Goal: Task Accomplishment & Management: Manage account settings

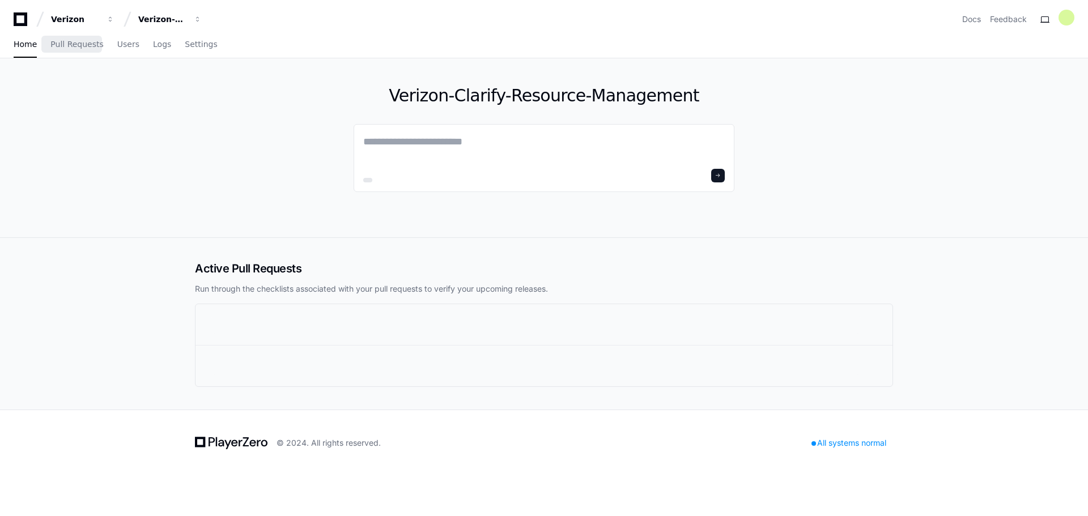
click at [67, 48] on span "Pull Requests" at bounding box center [76, 44] width 53 height 7
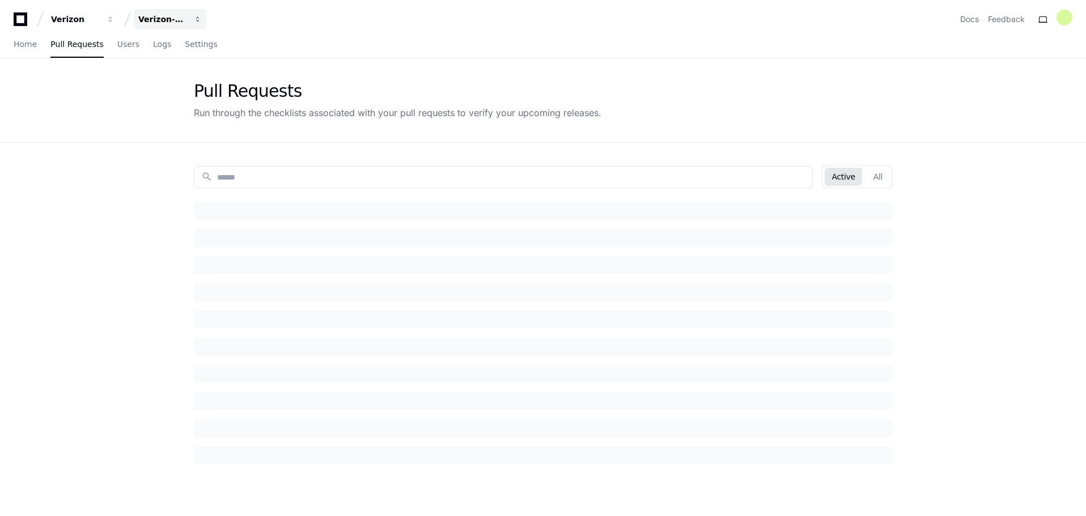
click at [114, 16] on span "button" at bounding box center [111, 19] width 8 height 8
click at [59, 218] on app-pull-request-list-page "Pull Requests Run through the checklists associated with your pull requests to …" at bounding box center [543, 358] width 1086 height 601
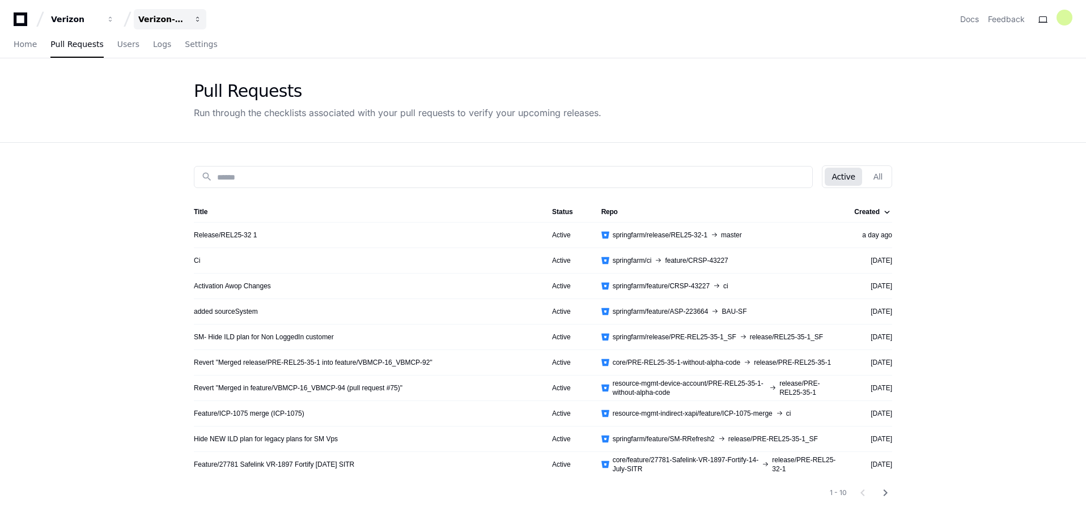
click at [114, 20] on span "button" at bounding box center [111, 19] width 8 height 8
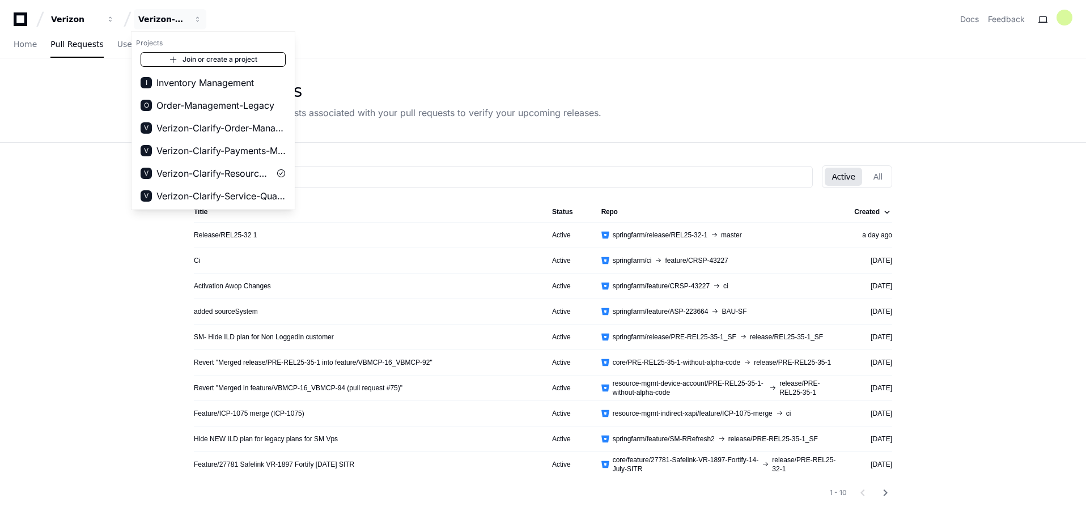
click at [257, 60] on link "Join or create a project" at bounding box center [213, 59] width 145 height 15
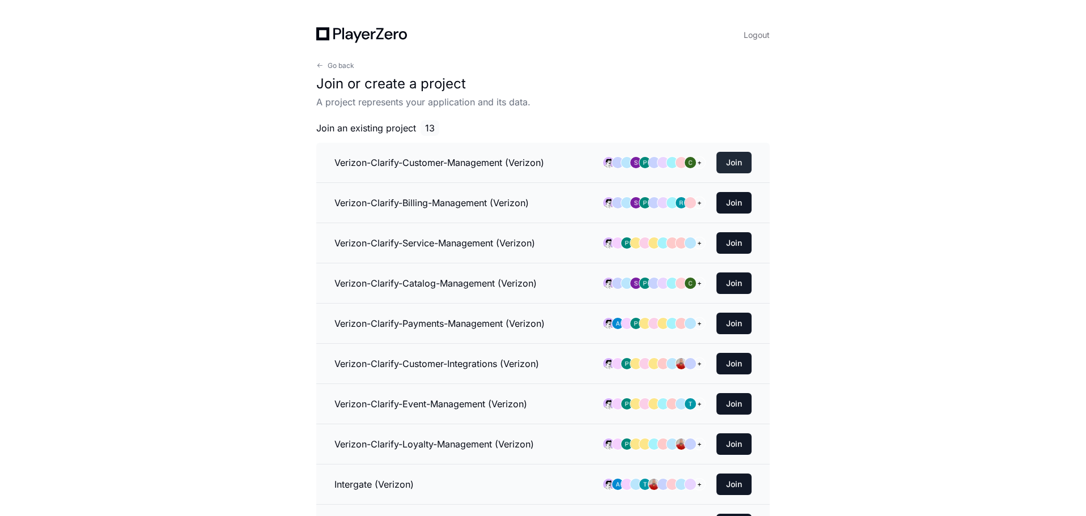
click at [733, 164] on button "Join" at bounding box center [733, 163] width 35 height 22
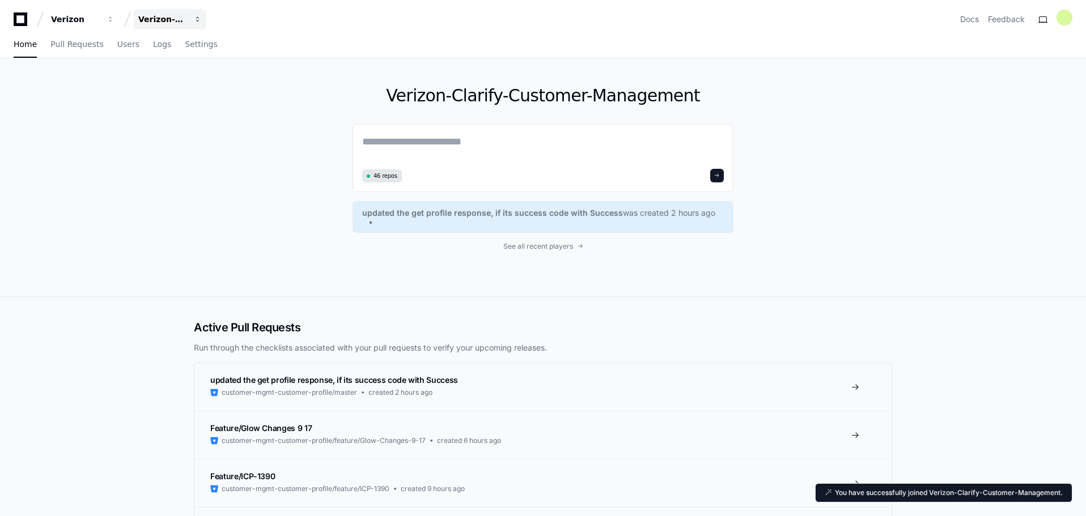
click at [192, 20] on button "Verizon-Clarify-Customer-Management" at bounding box center [170, 19] width 73 height 20
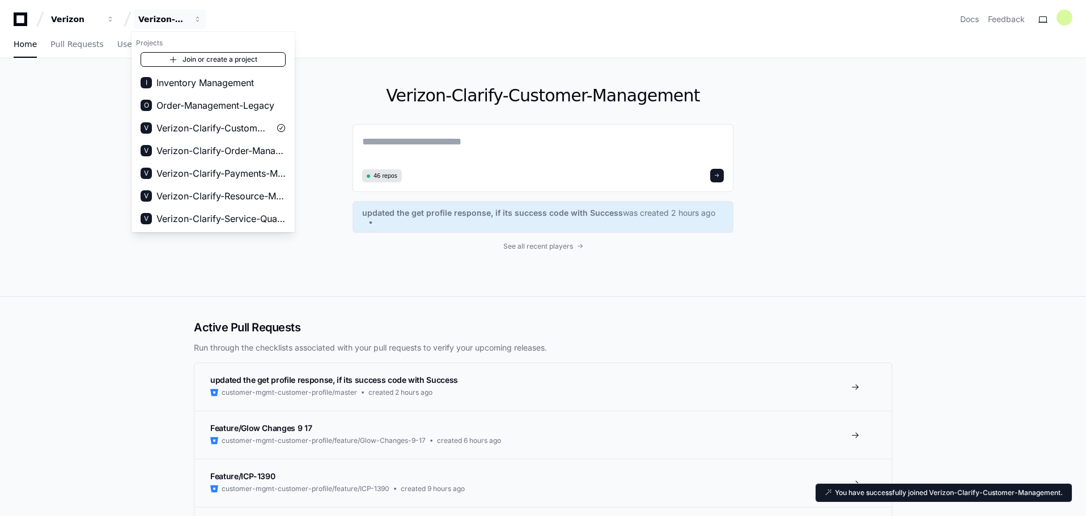
click at [254, 66] on link "Join or create a project" at bounding box center [213, 59] width 145 height 15
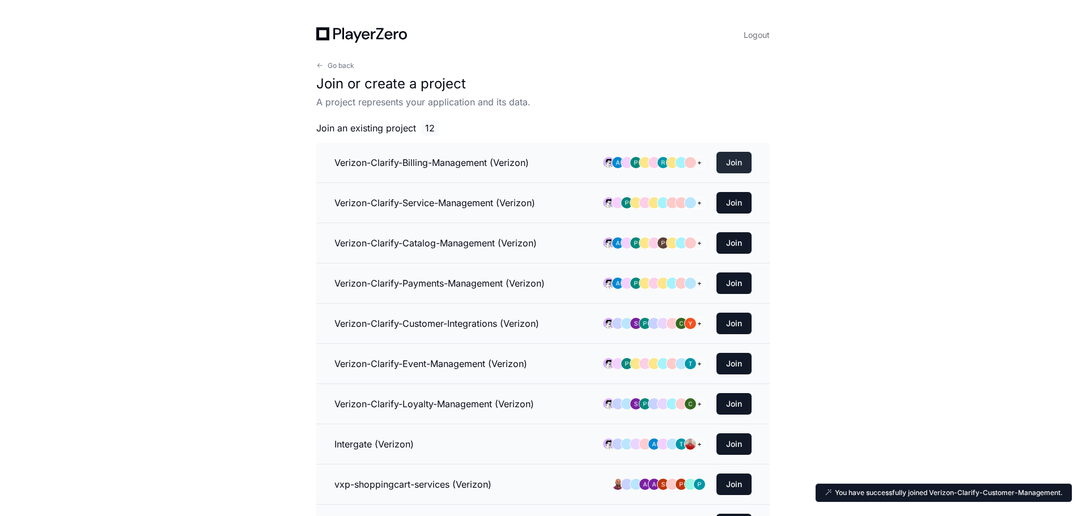
click at [738, 156] on button "Join" at bounding box center [733, 163] width 35 height 22
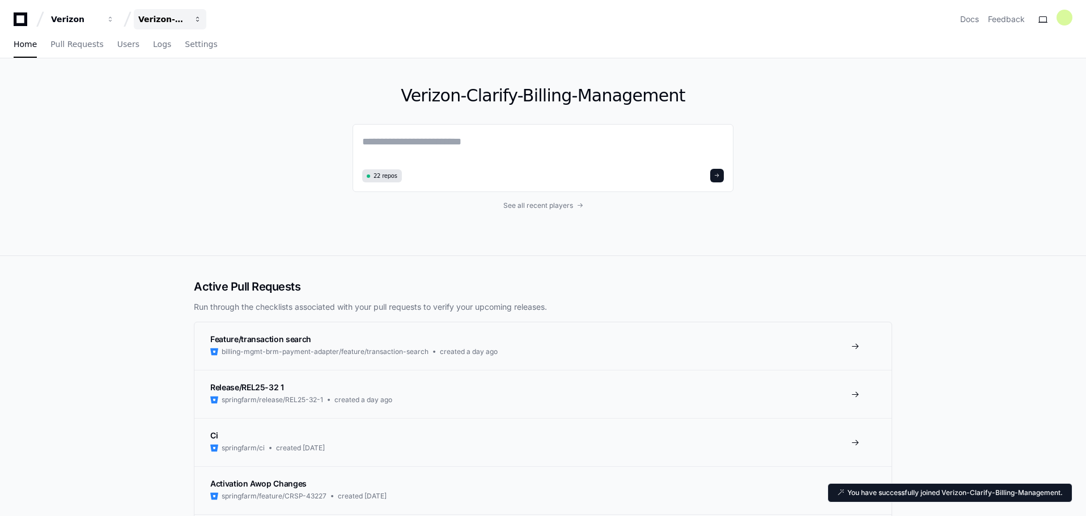
click at [114, 17] on span "button" at bounding box center [111, 19] width 8 height 8
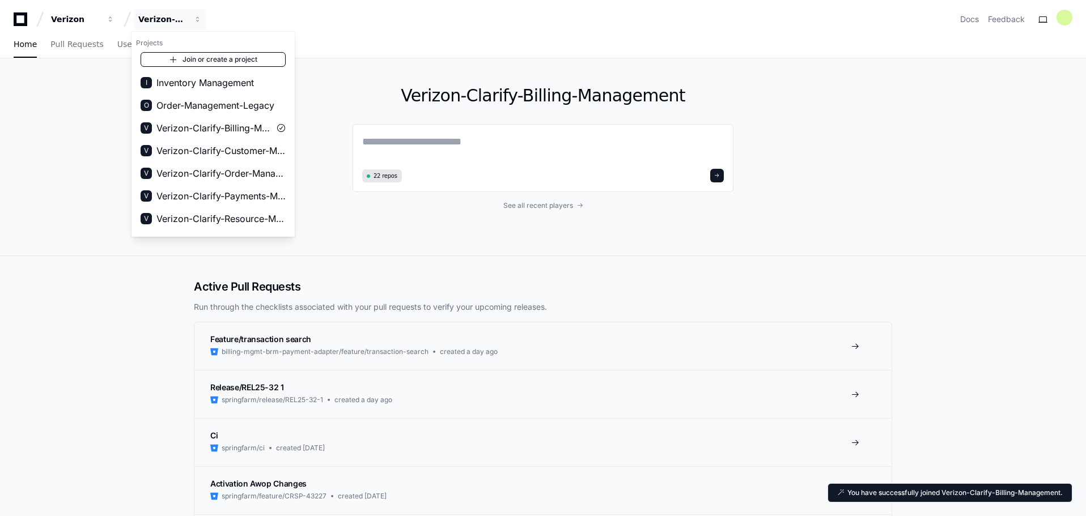
click at [228, 57] on link "Join or create a project" at bounding box center [213, 59] width 145 height 15
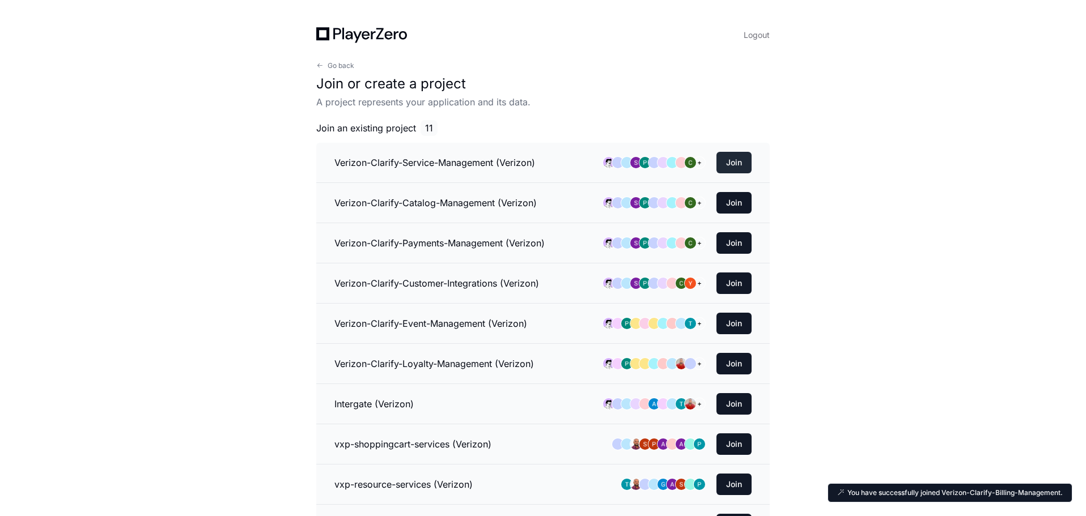
click at [745, 158] on button "Join" at bounding box center [733, 163] width 35 height 22
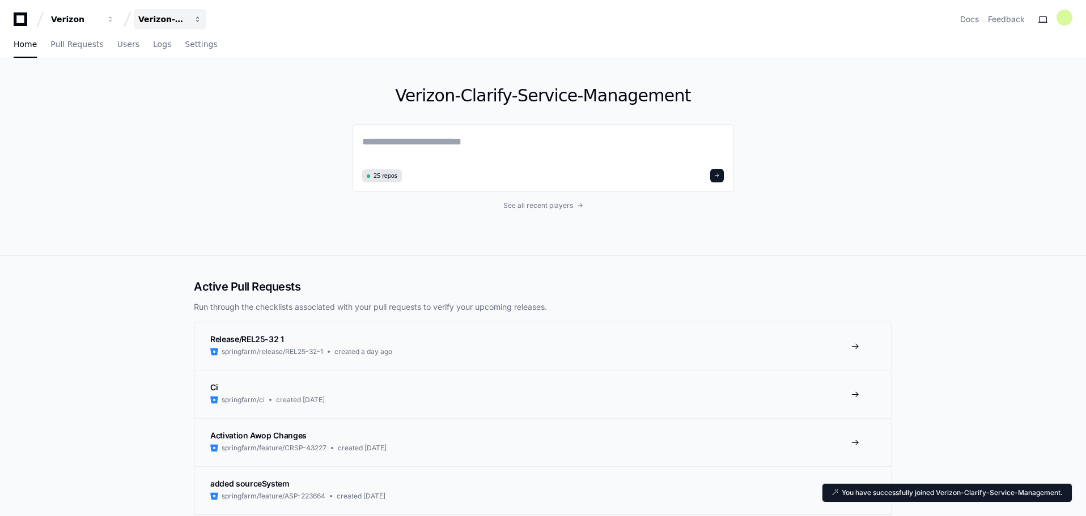
click at [114, 16] on span "button" at bounding box center [111, 19] width 8 height 8
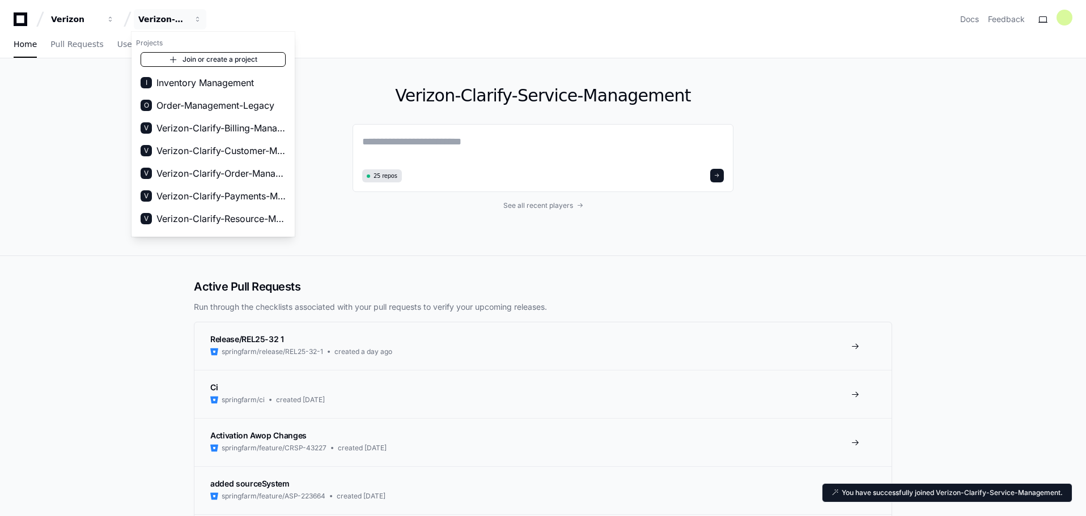
click at [237, 61] on link "Join or create a project" at bounding box center [213, 59] width 145 height 15
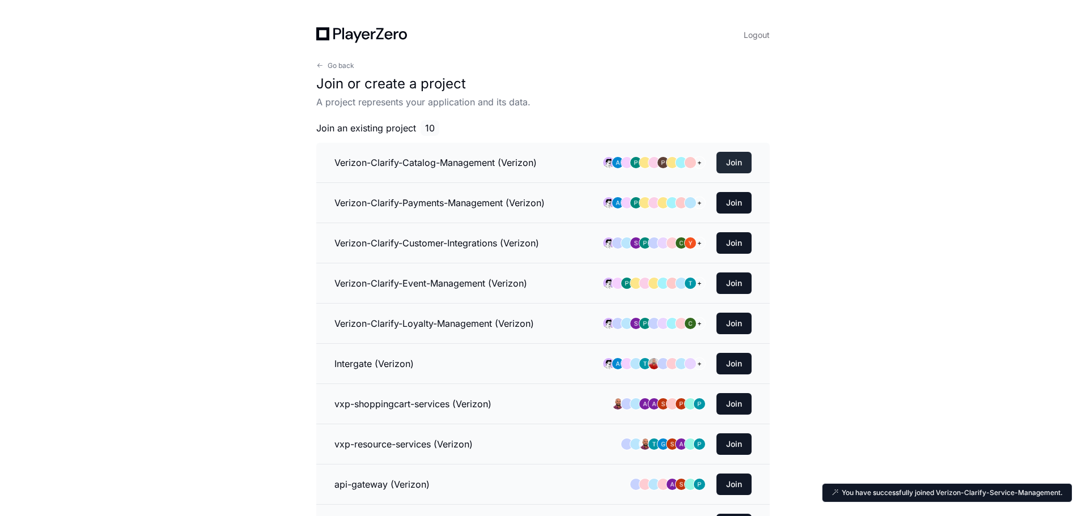
click at [743, 160] on button "Join" at bounding box center [733, 163] width 35 height 22
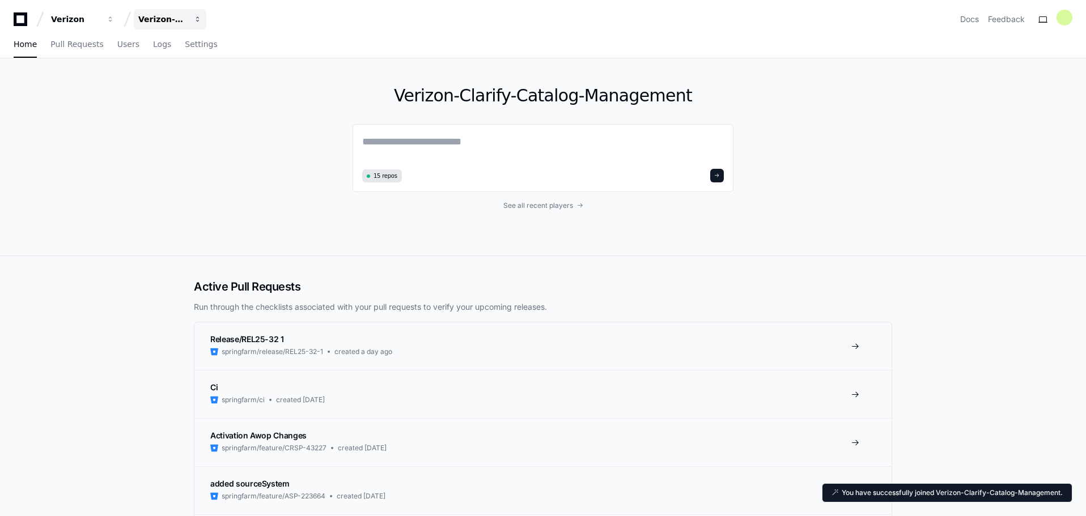
click at [204, 22] on button "Verizon-Clarify-Catalog-Management" at bounding box center [170, 19] width 73 height 20
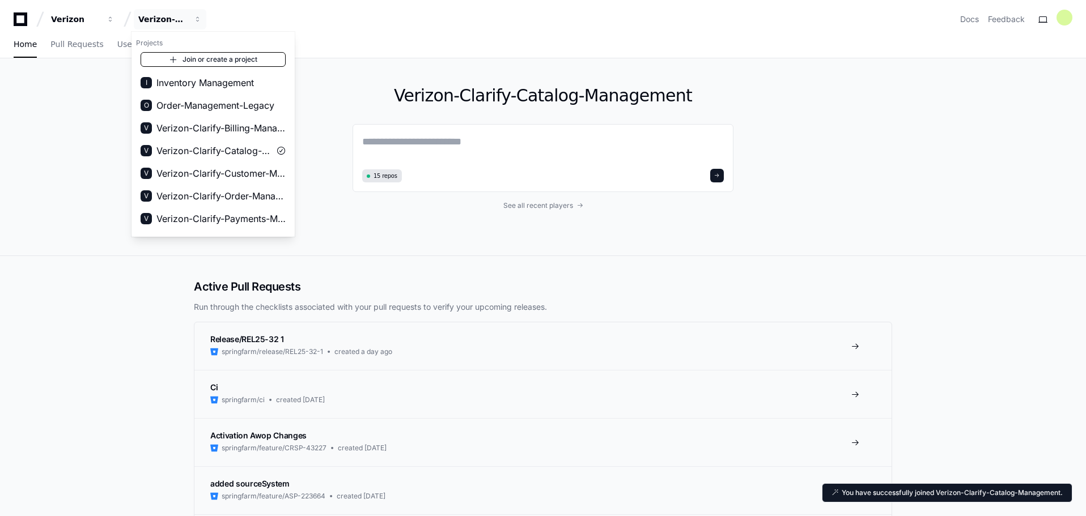
click at [226, 61] on link "Join or create a project" at bounding box center [213, 59] width 145 height 15
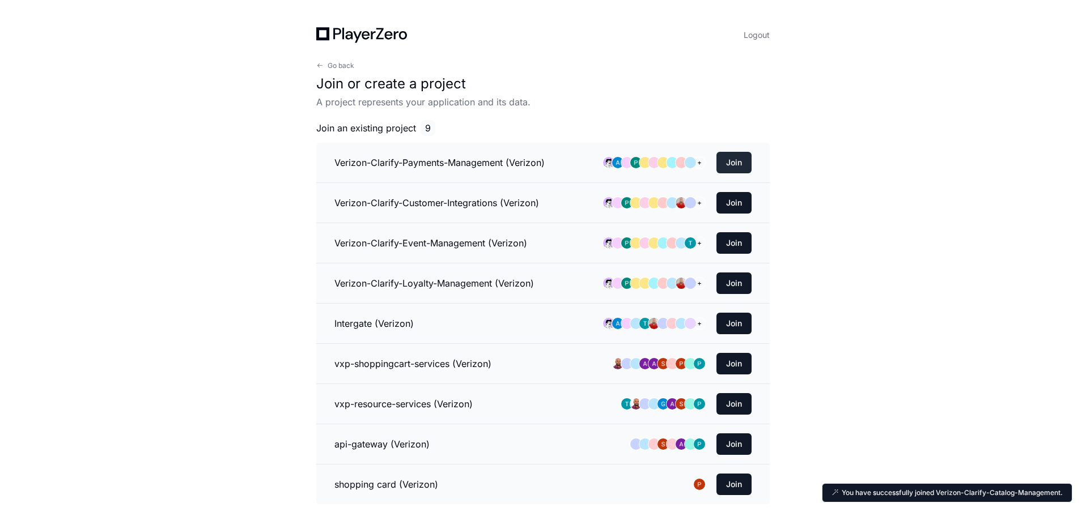
click at [747, 165] on button "Join" at bounding box center [733, 163] width 35 height 22
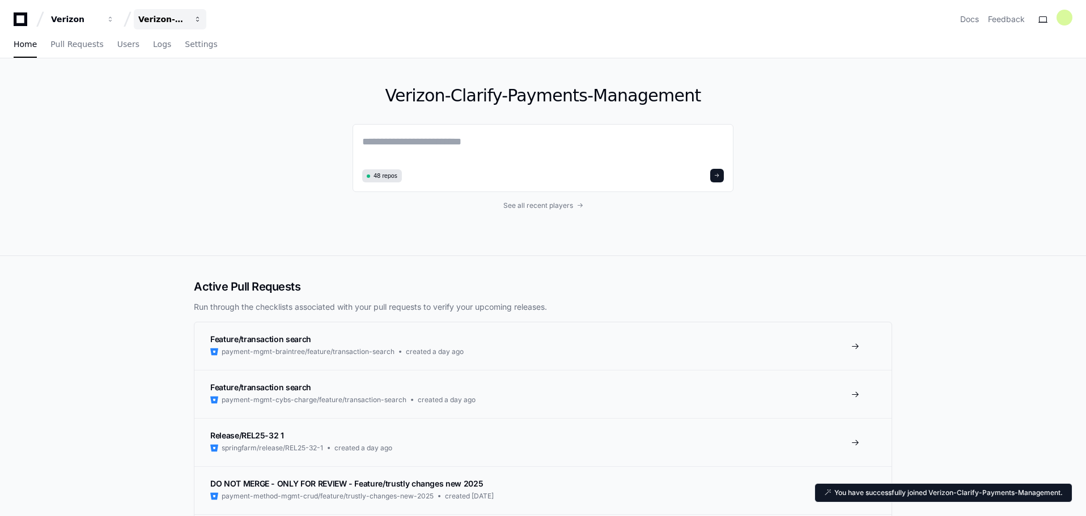
click at [114, 19] on span "button" at bounding box center [111, 19] width 8 height 8
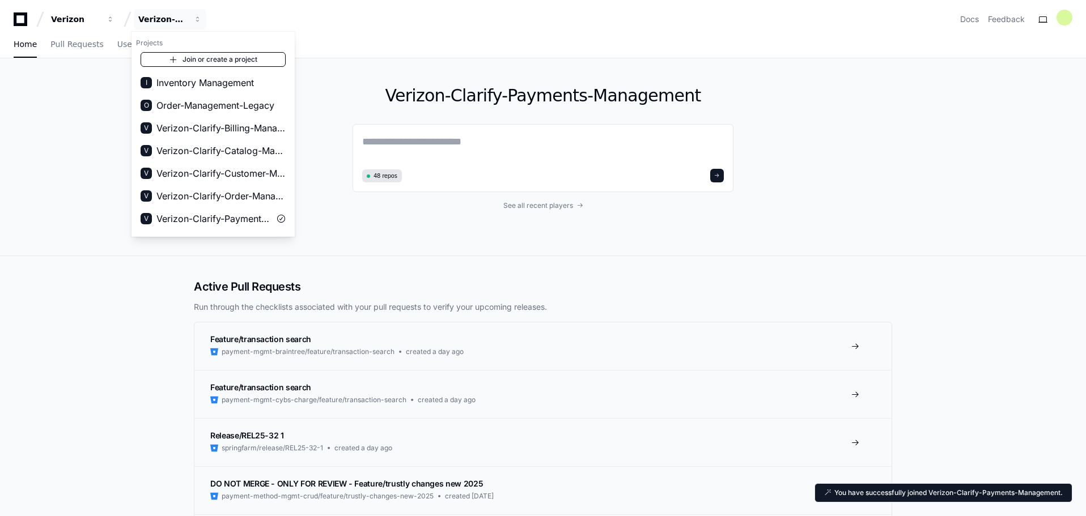
click at [228, 56] on link "Join or create a project" at bounding box center [213, 59] width 145 height 15
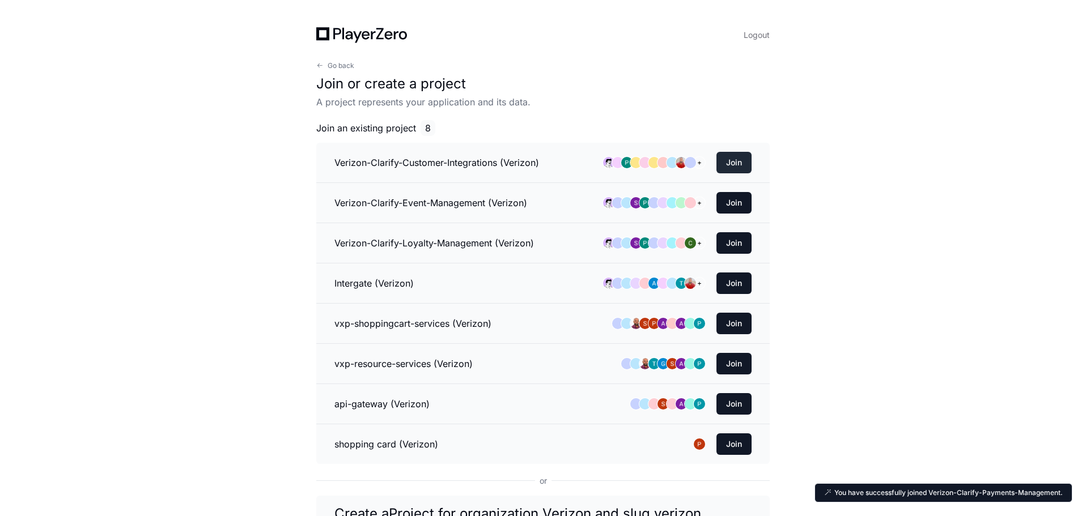
click at [746, 160] on button "Join" at bounding box center [733, 163] width 35 height 22
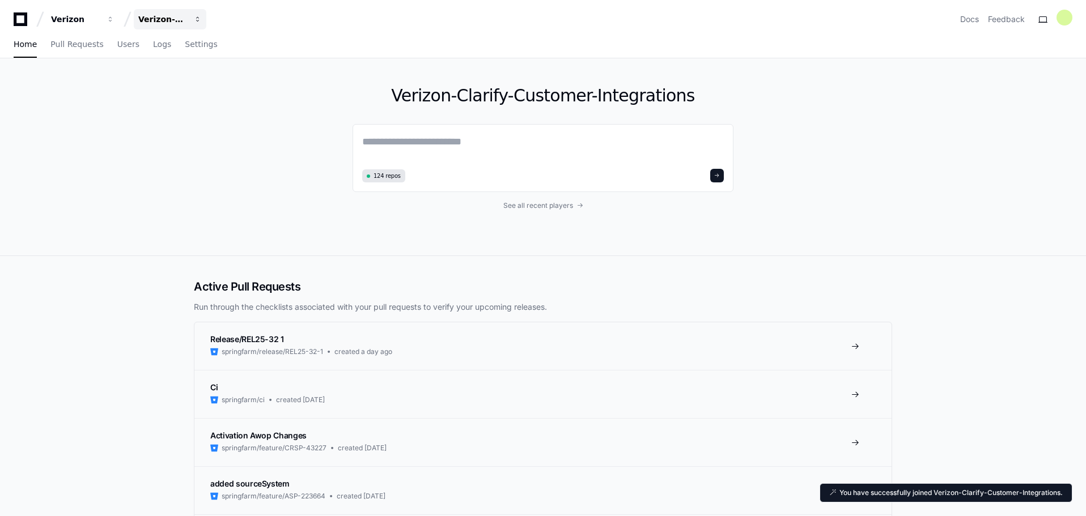
click at [204, 14] on button "Verizon-Clarify-Customer-Integrations" at bounding box center [170, 19] width 73 height 20
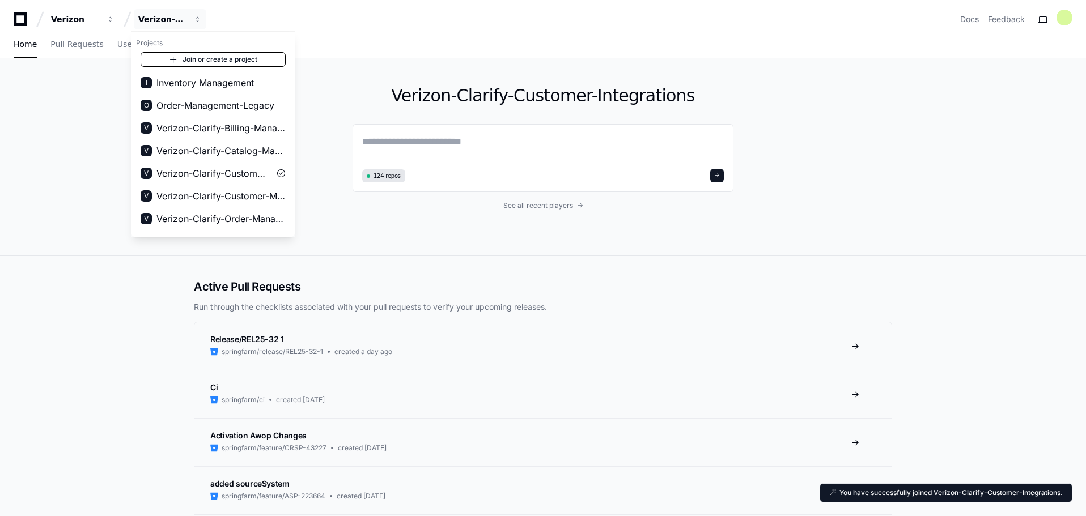
click at [228, 57] on link "Join or create a project" at bounding box center [213, 59] width 145 height 15
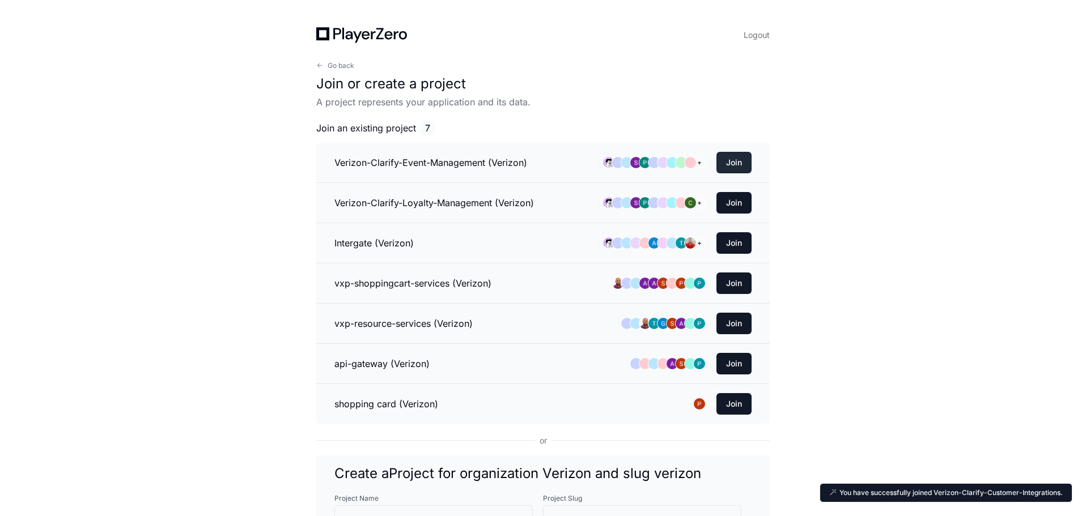
click at [741, 164] on button "Join" at bounding box center [733, 163] width 35 height 22
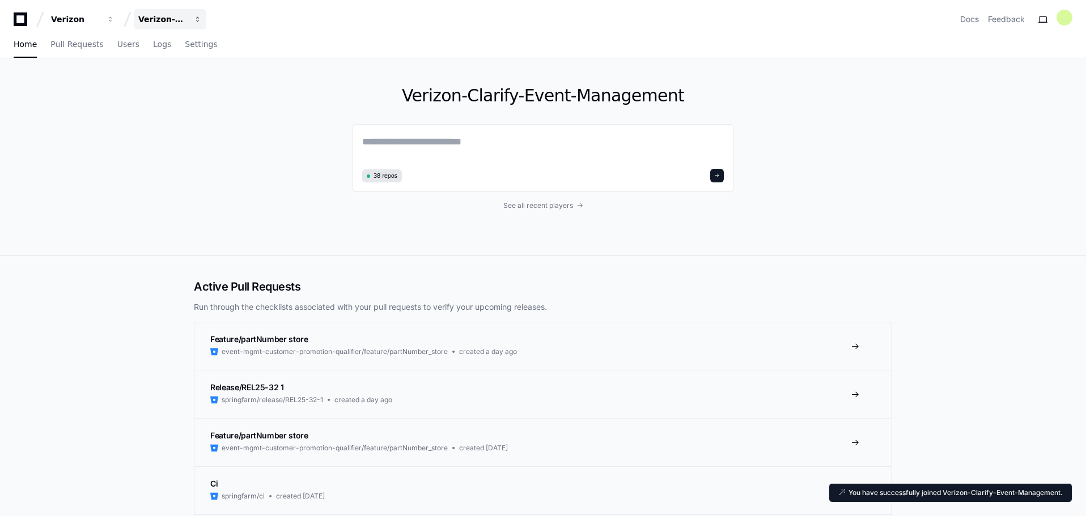
click at [199, 14] on button "Verizon-Clarify-Event-Management" at bounding box center [170, 19] width 73 height 20
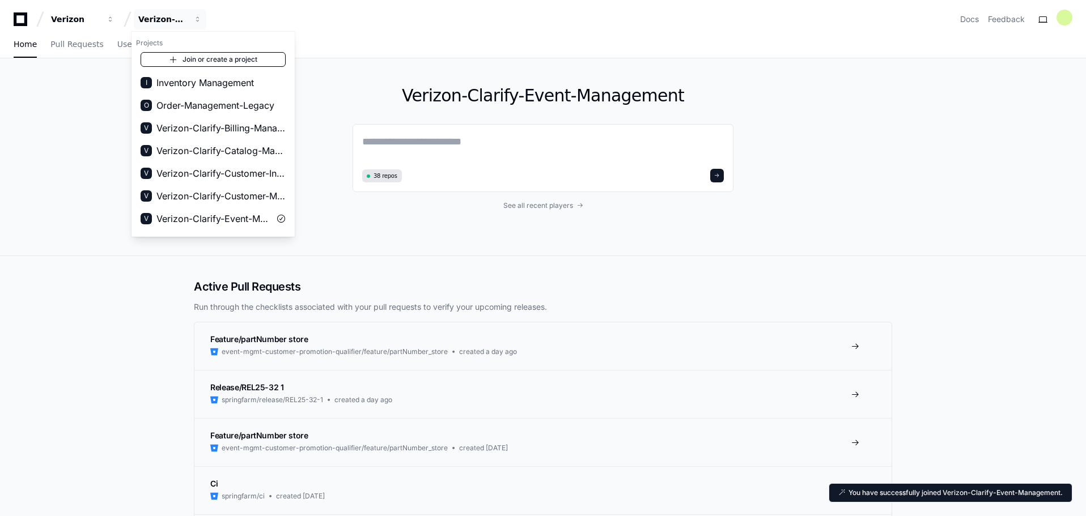
click at [252, 58] on link "Join or create a project" at bounding box center [213, 59] width 145 height 15
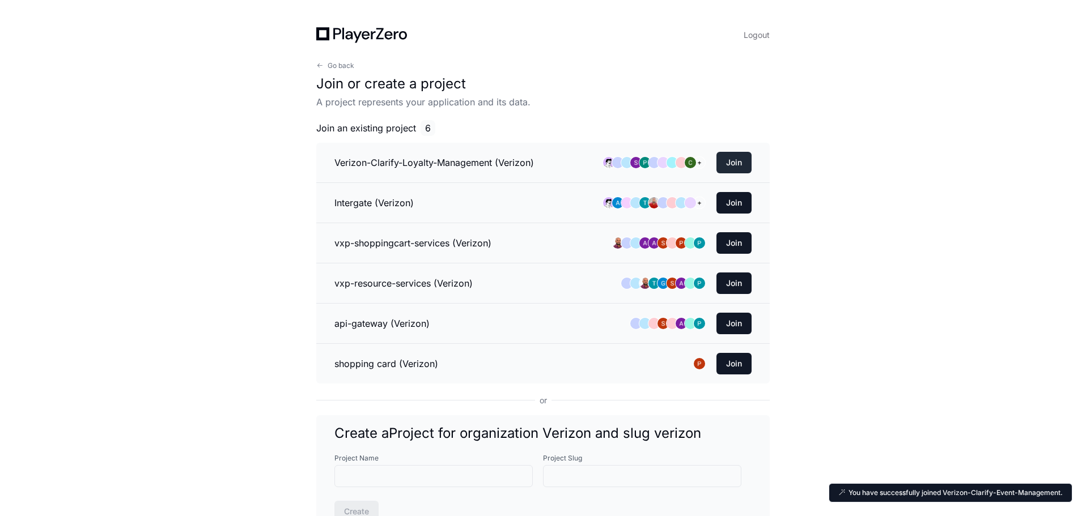
click at [742, 169] on button "Join" at bounding box center [733, 163] width 35 height 22
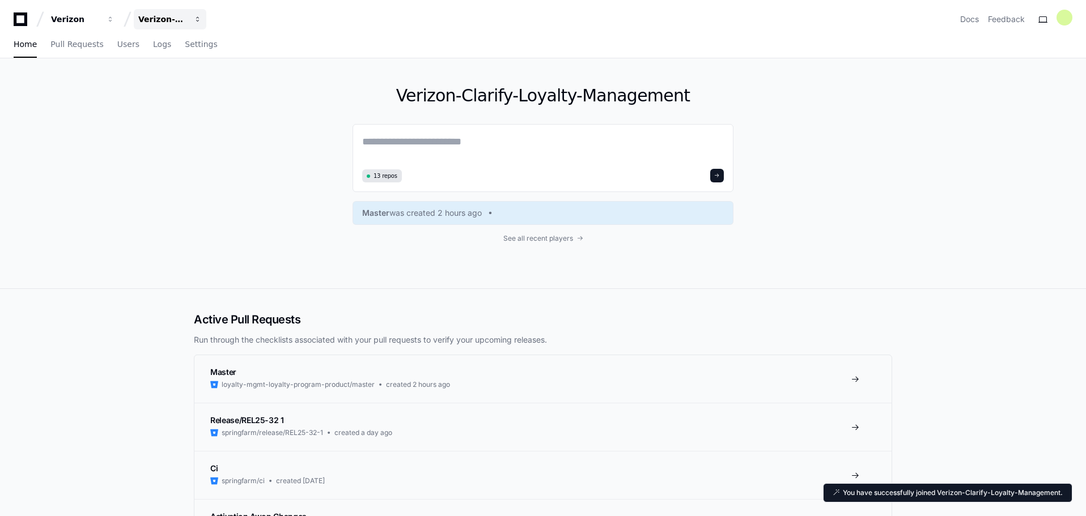
click at [114, 18] on span "button" at bounding box center [111, 19] width 8 height 8
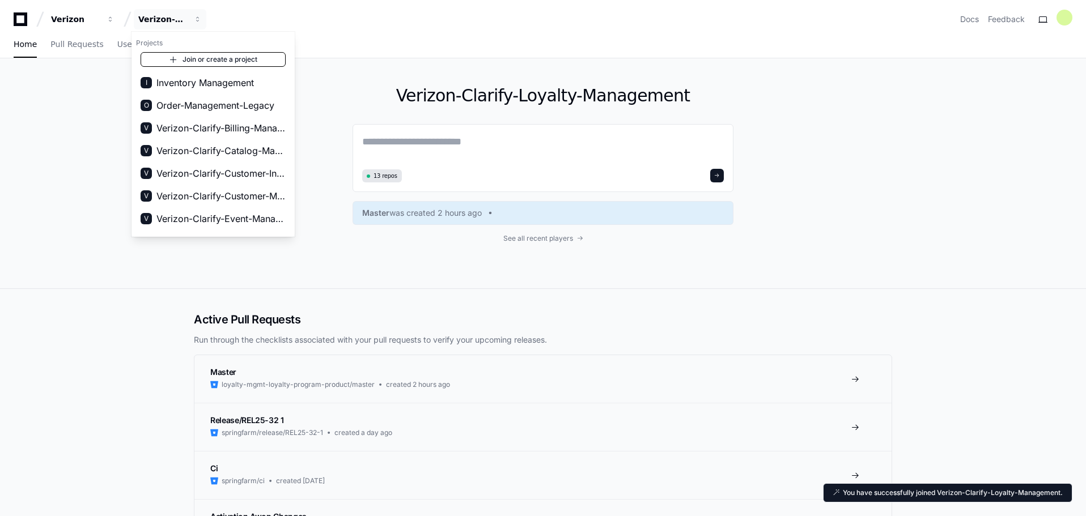
click at [235, 54] on link "Join or create a project" at bounding box center [213, 59] width 145 height 15
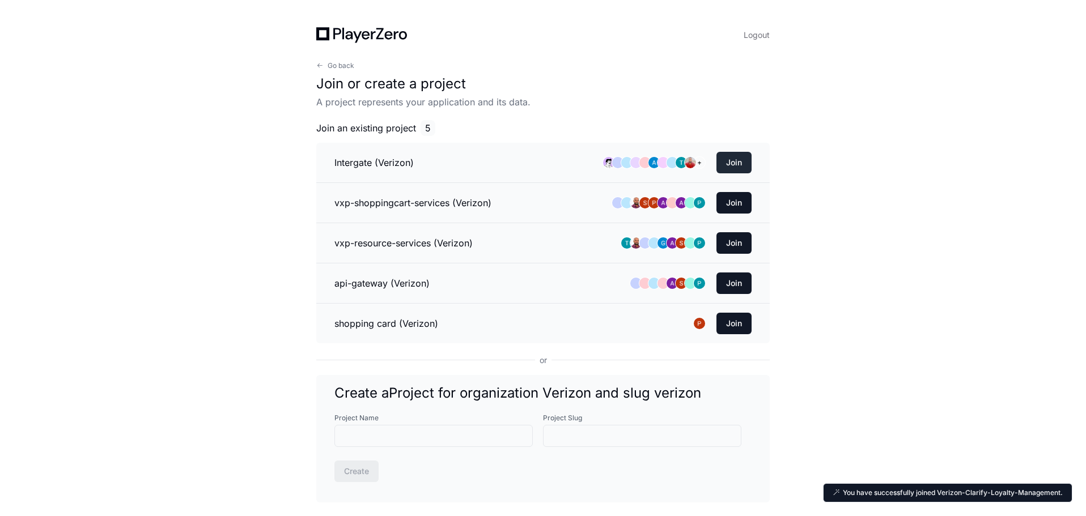
click at [737, 163] on button "Join" at bounding box center [733, 163] width 35 height 22
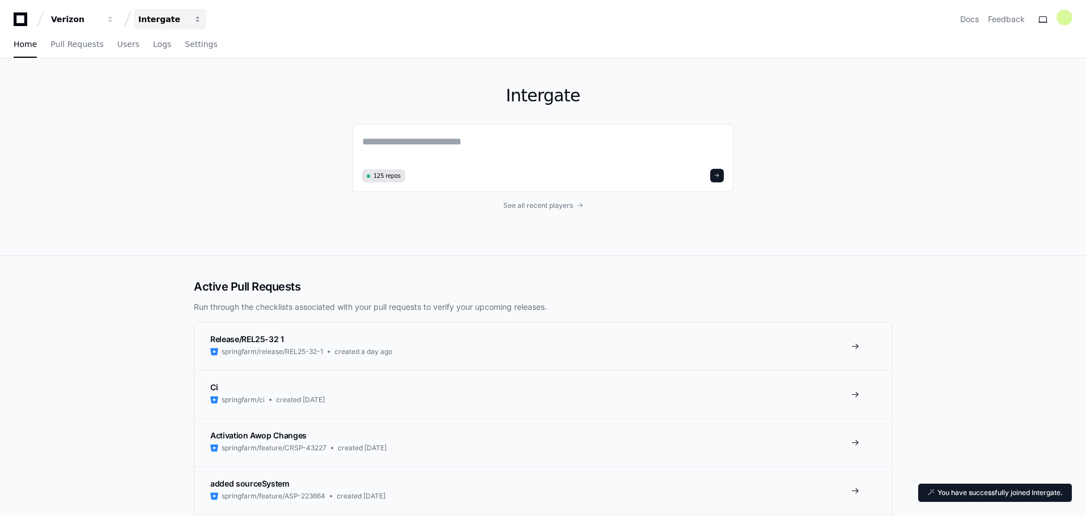
click at [114, 22] on span "button" at bounding box center [111, 19] width 8 height 8
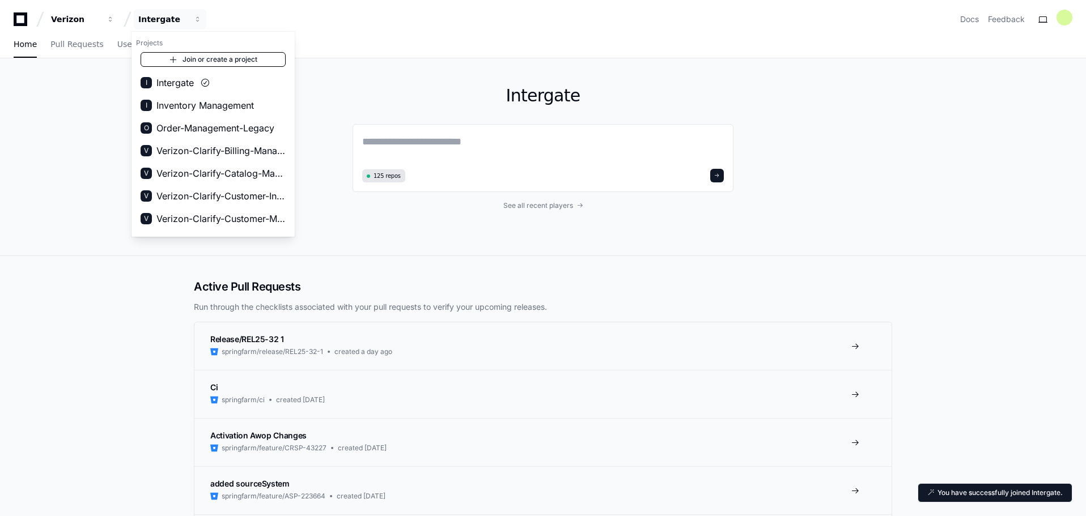
click at [224, 61] on link "Join or create a project" at bounding box center [213, 59] width 145 height 15
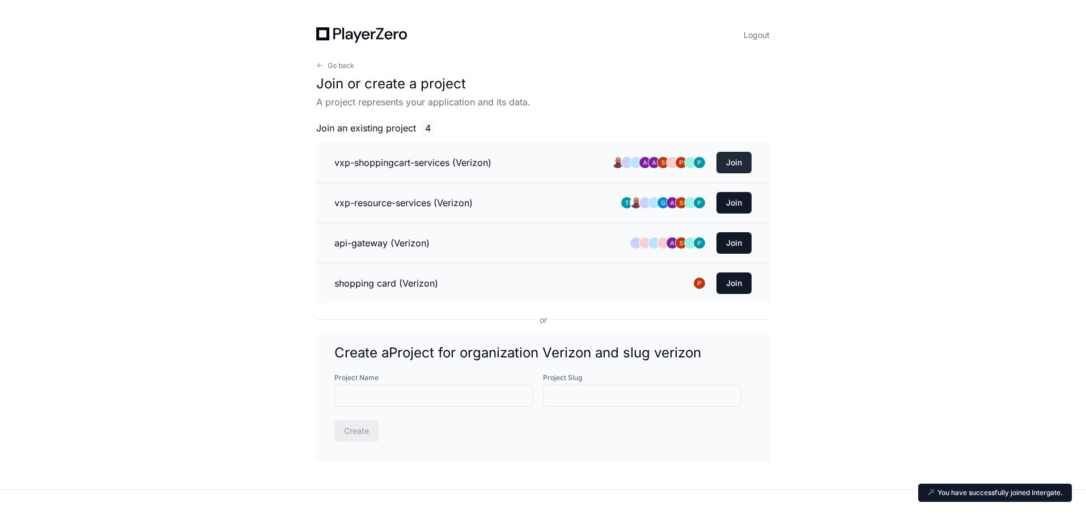
click at [733, 165] on button "Join" at bounding box center [733, 163] width 35 height 22
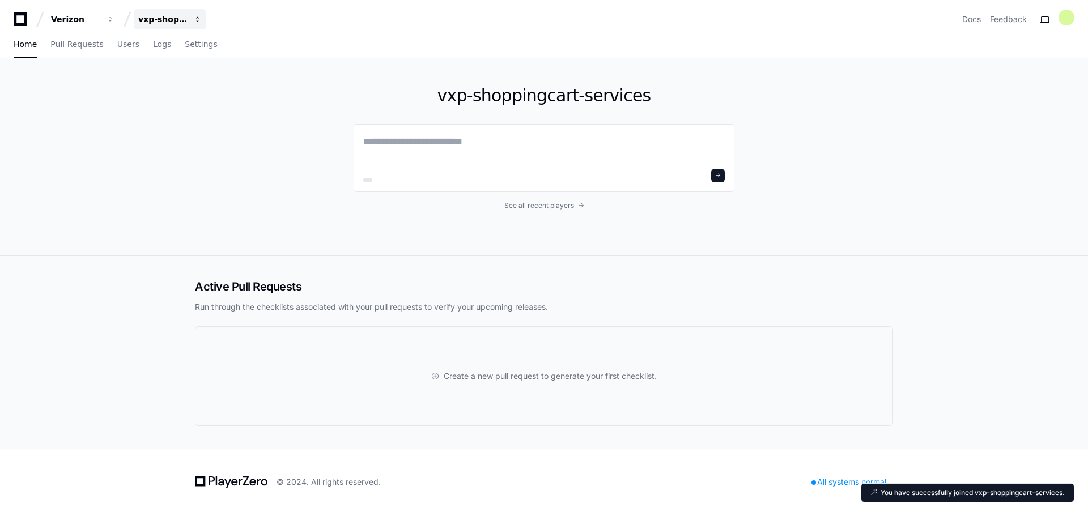
click at [114, 21] on span "button" at bounding box center [111, 19] width 8 height 8
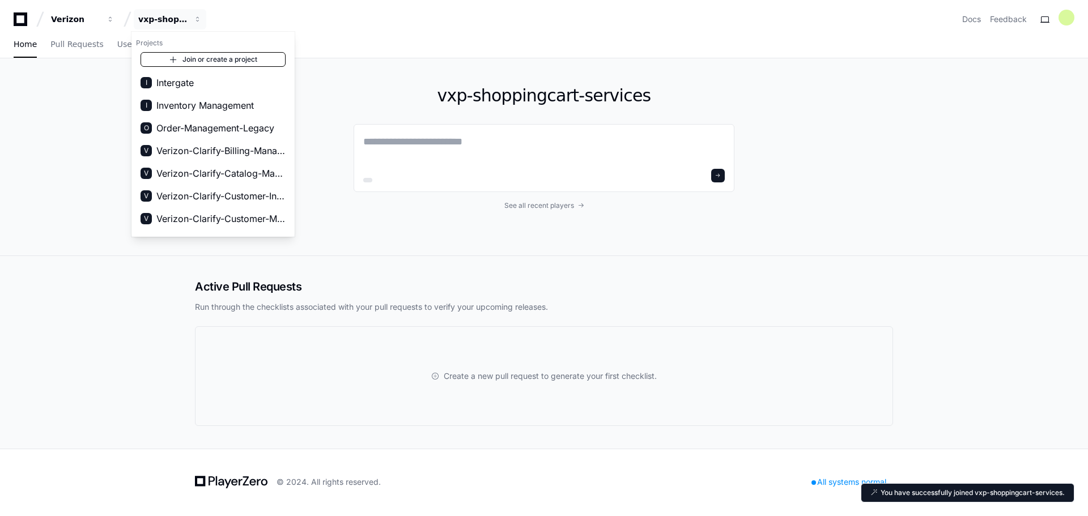
click at [227, 56] on link "Join or create a project" at bounding box center [213, 59] width 145 height 15
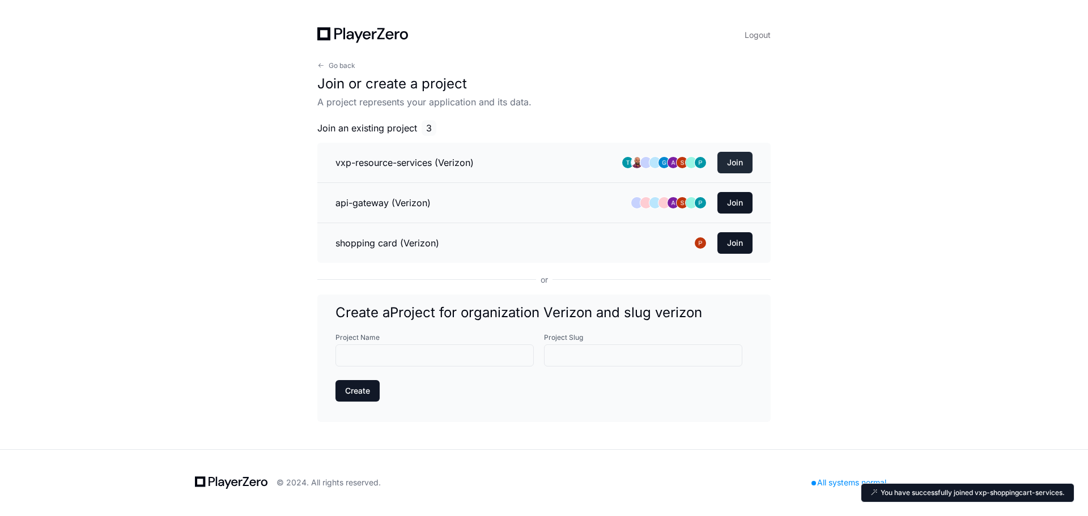
click at [749, 160] on button "Join" at bounding box center [734, 163] width 35 height 22
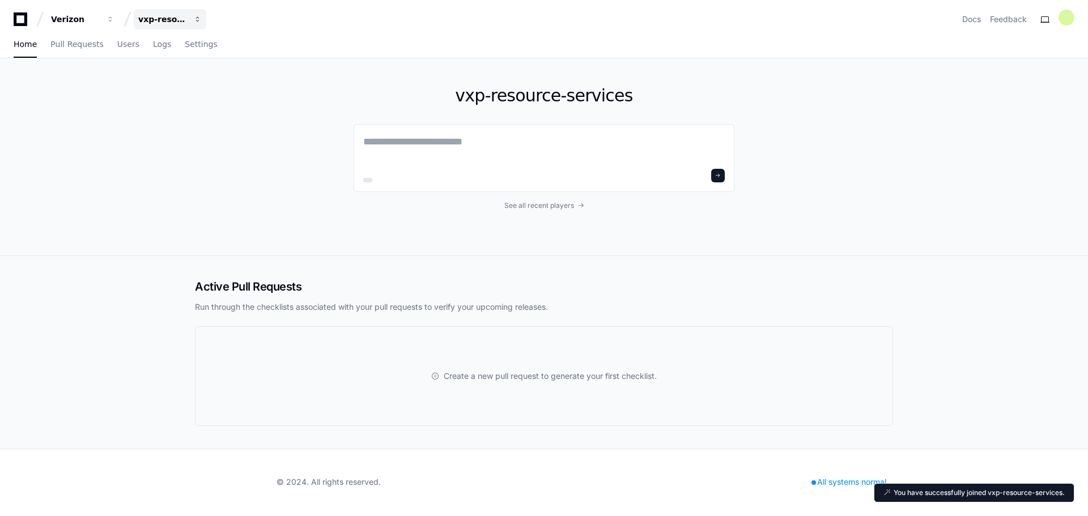
click at [114, 20] on span "button" at bounding box center [111, 19] width 8 height 8
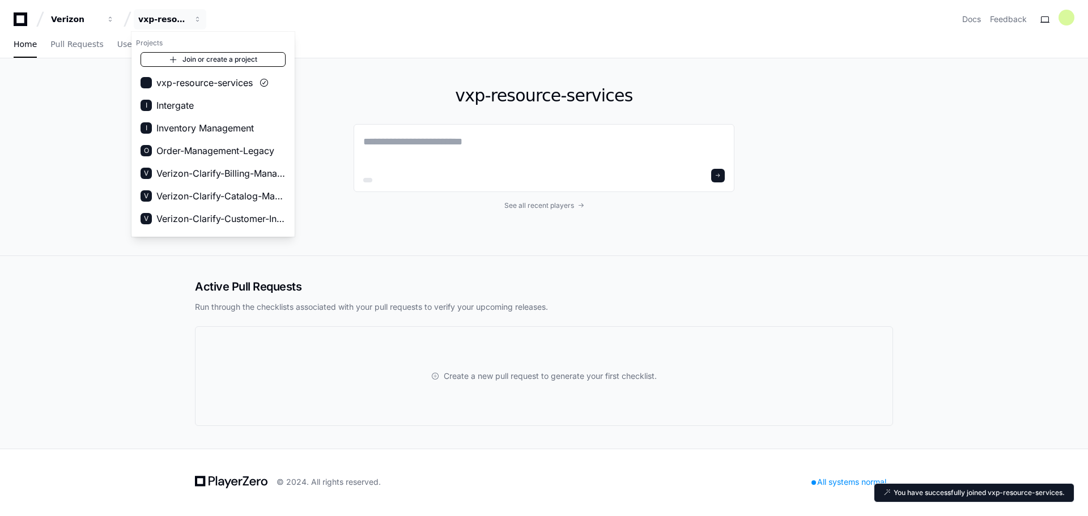
click at [224, 54] on link "Join or create a project" at bounding box center [213, 59] width 145 height 15
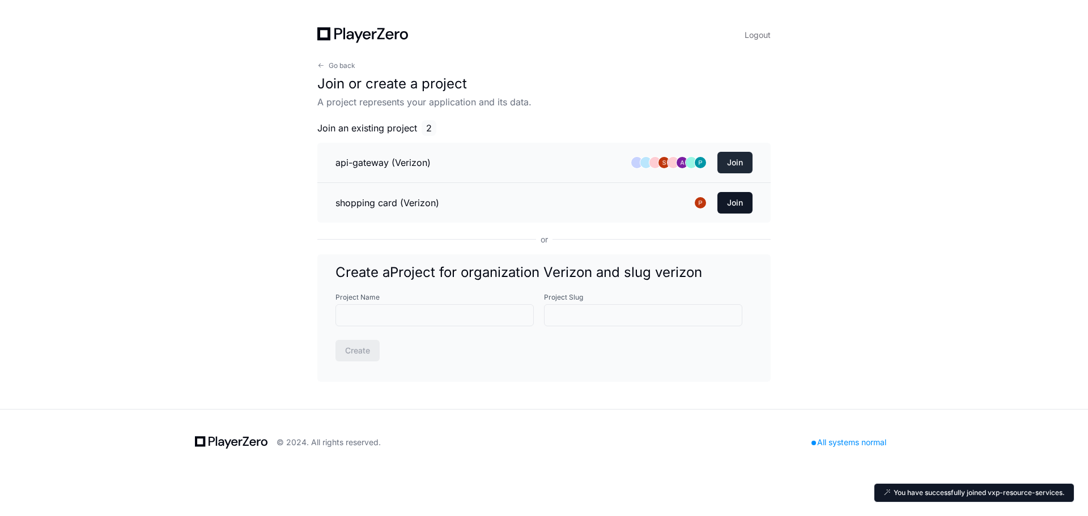
click at [738, 163] on button "Join" at bounding box center [734, 163] width 35 height 22
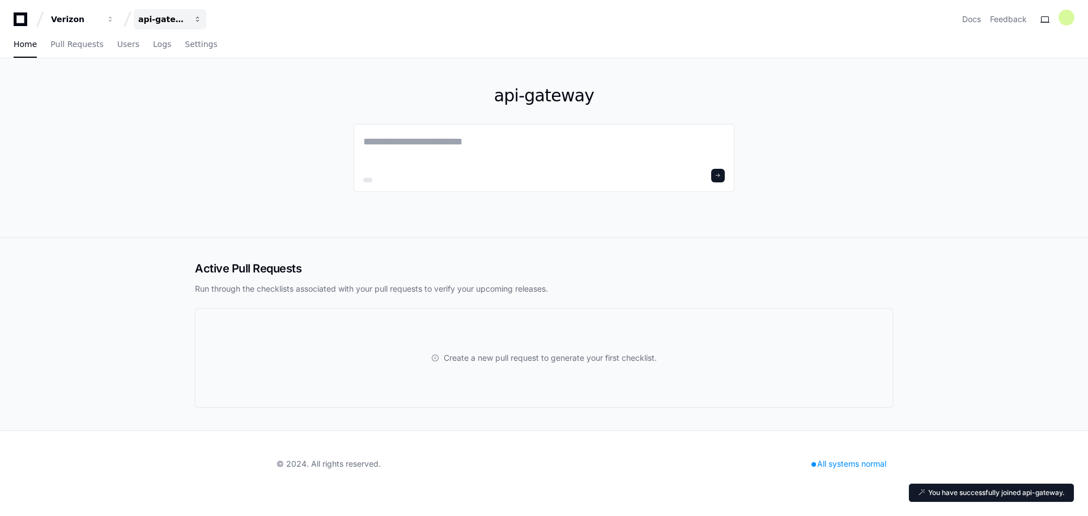
click at [114, 20] on span "button" at bounding box center [111, 19] width 8 height 8
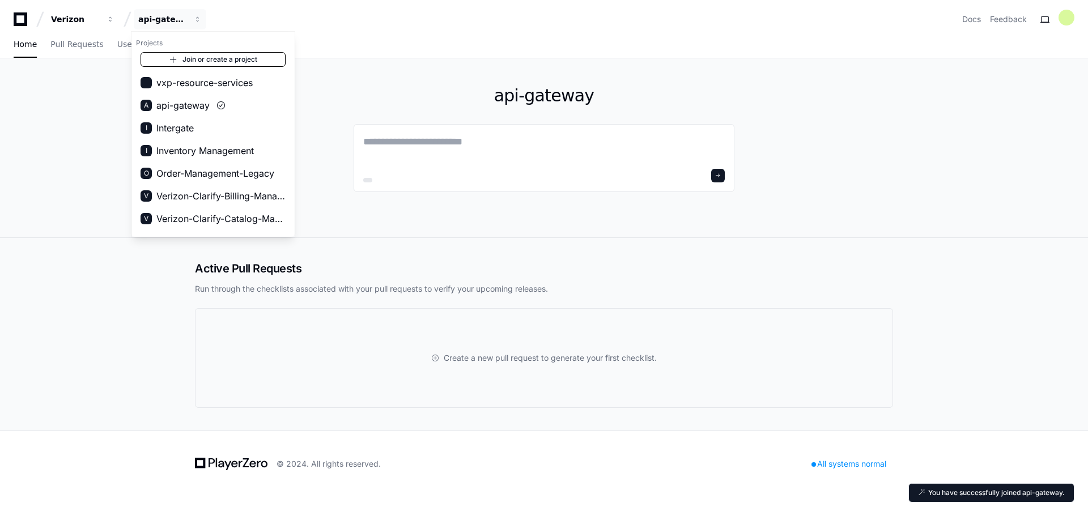
click at [238, 58] on link "Join or create a project" at bounding box center [213, 59] width 145 height 15
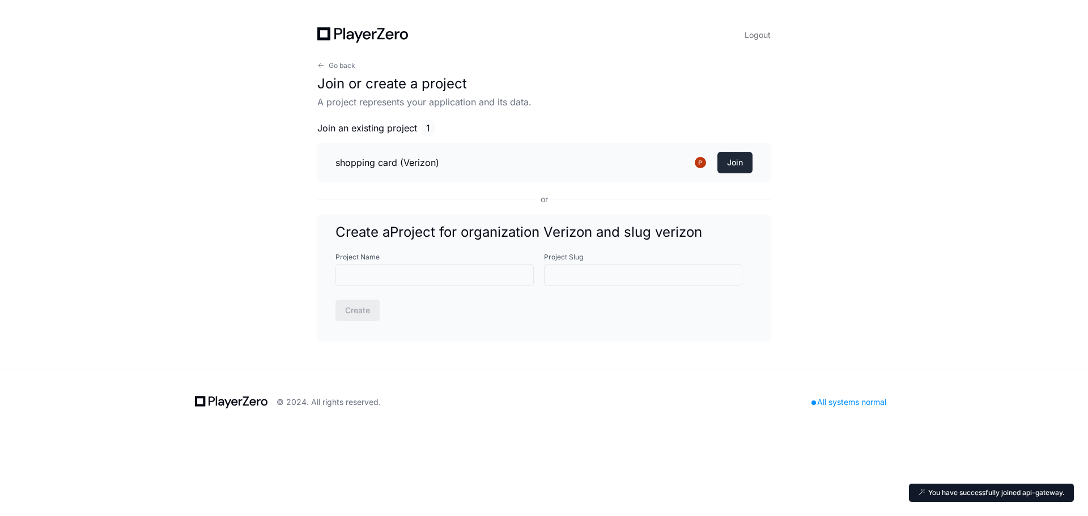
click at [735, 165] on button "Join" at bounding box center [734, 163] width 35 height 22
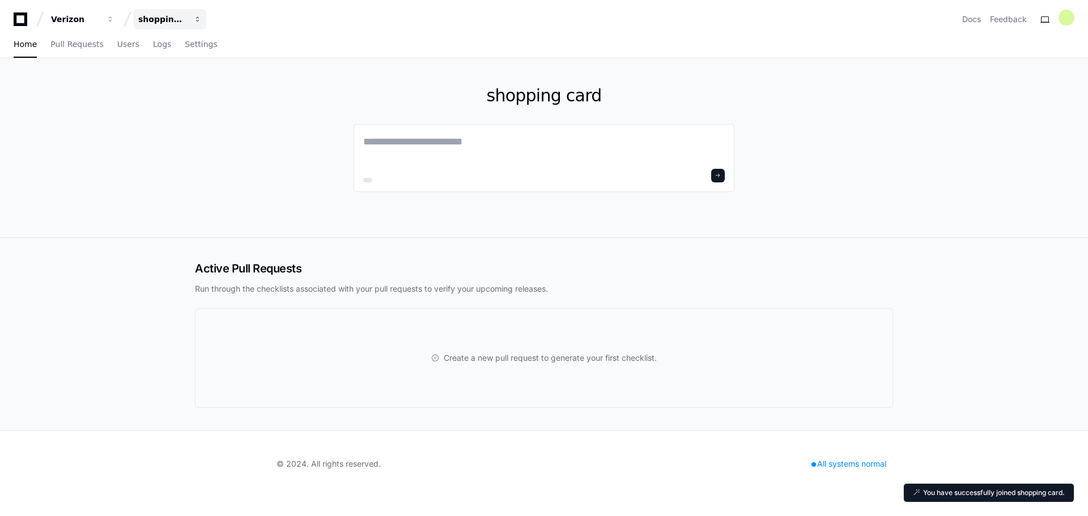
click at [204, 17] on button "shopping card" at bounding box center [170, 19] width 73 height 20
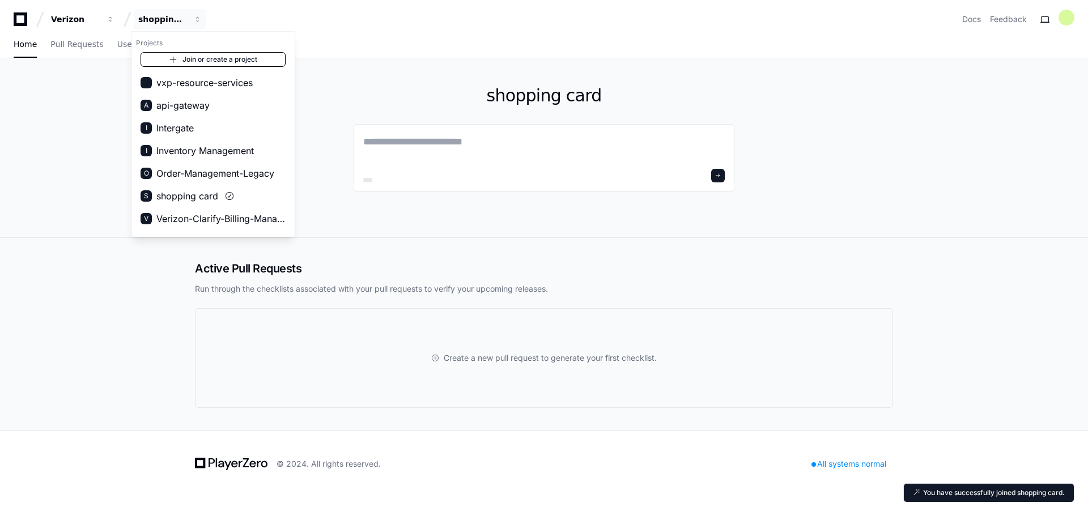
click at [266, 62] on link "Join or create a project" at bounding box center [213, 59] width 145 height 15
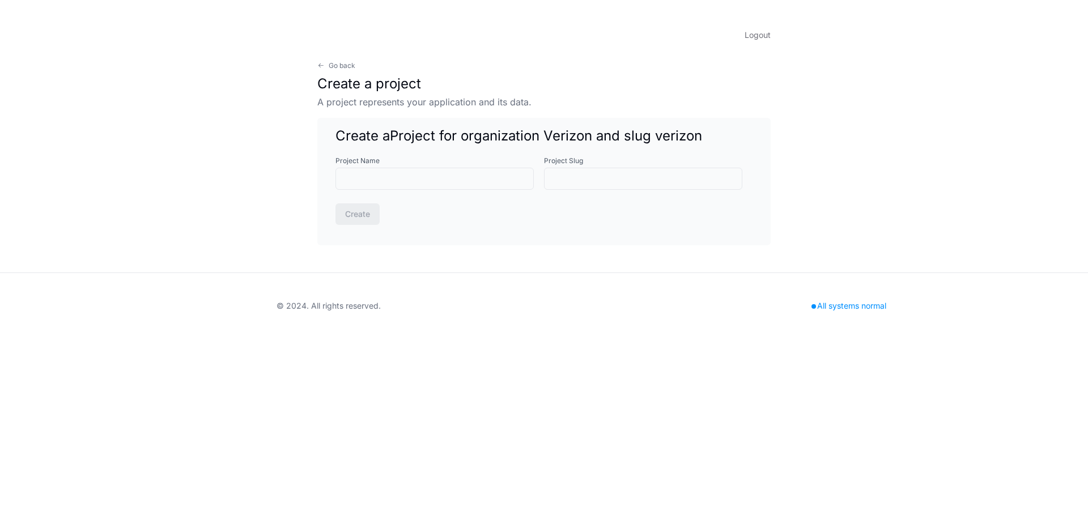
click at [387, 25] on div "Logout Go back Create a project A project represents your application and its d…" at bounding box center [544, 136] width 508 height 273
click at [227, 306] on icon at bounding box center [227, 307] width 7 height 9
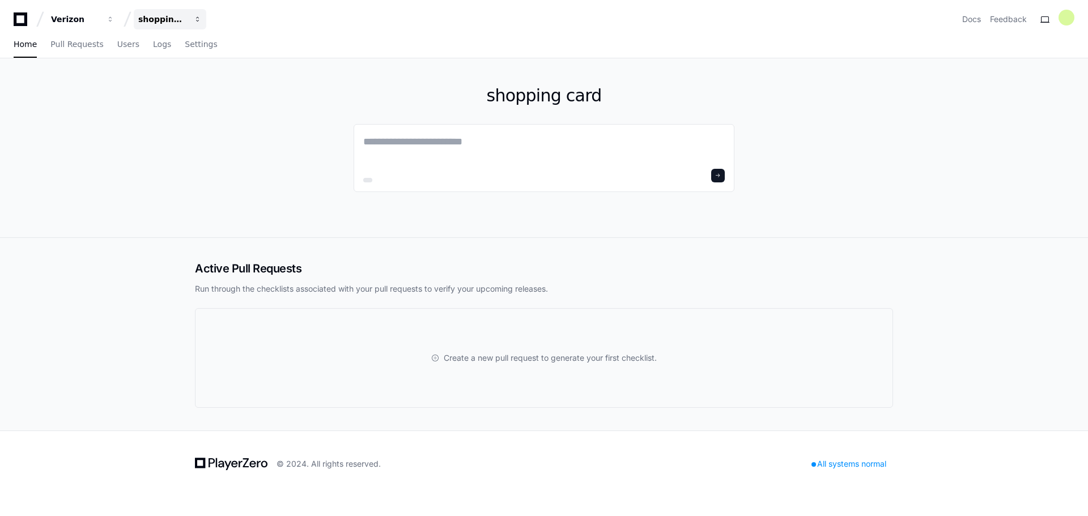
click at [114, 18] on span "button" at bounding box center [111, 19] width 8 height 8
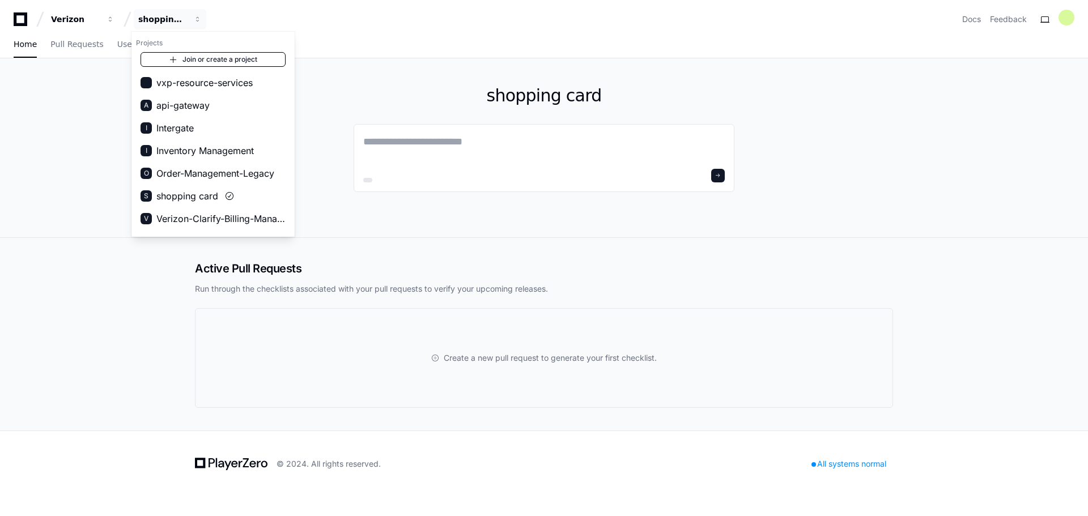
click at [243, 60] on link "Join or create a project" at bounding box center [213, 59] width 145 height 15
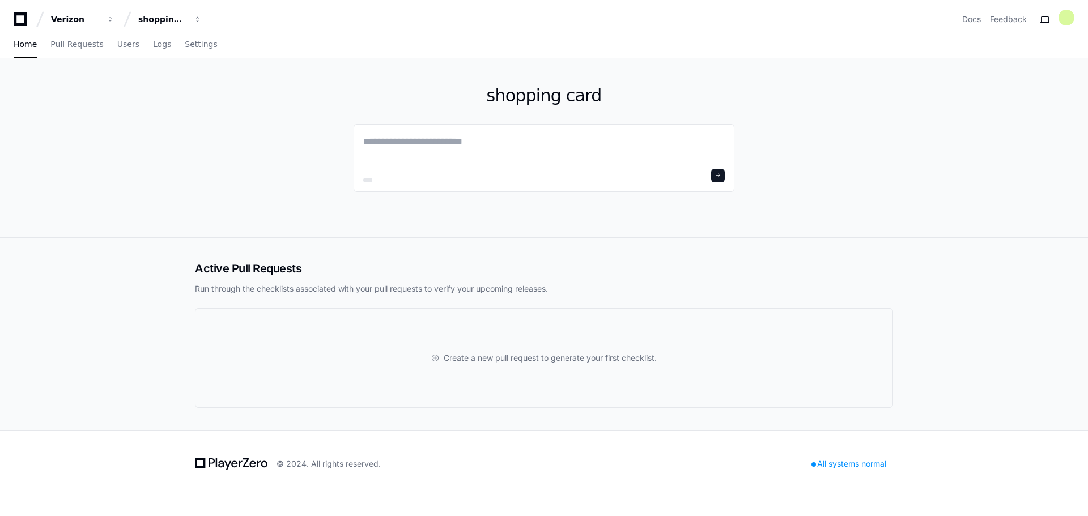
click at [21, 15] on icon at bounding box center [21, 19] width 14 height 14
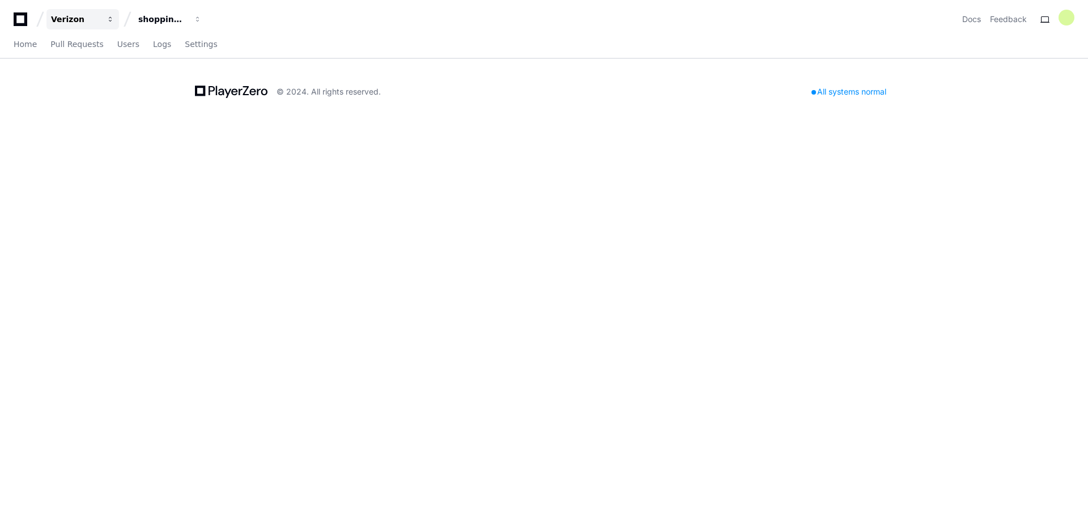
click at [82, 19] on div "Verizon" at bounding box center [75, 19] width 49 height 11
click at [100, 19] on div "shopping card" at bounding box center [75, 19] width 49 height 11
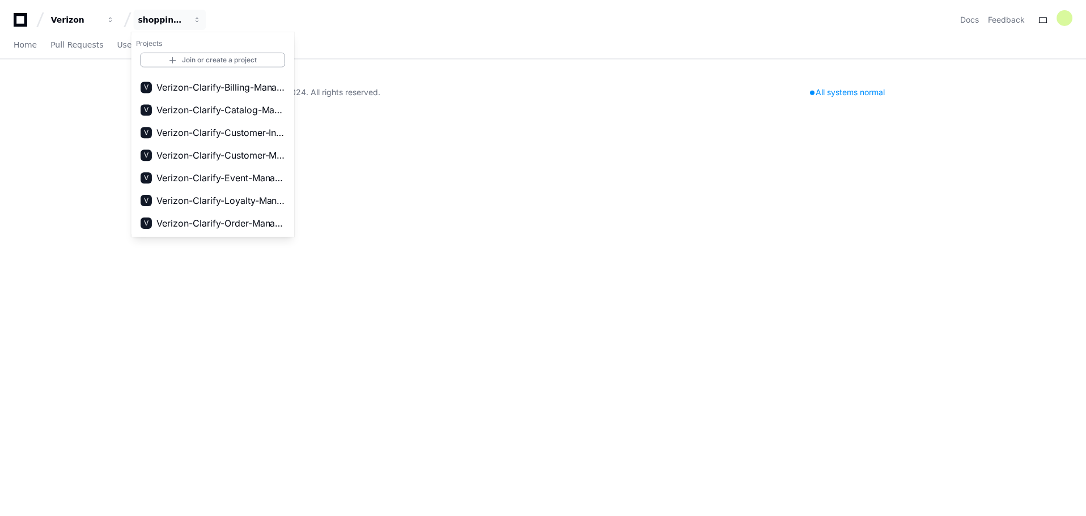
scroll to position [188, 0]
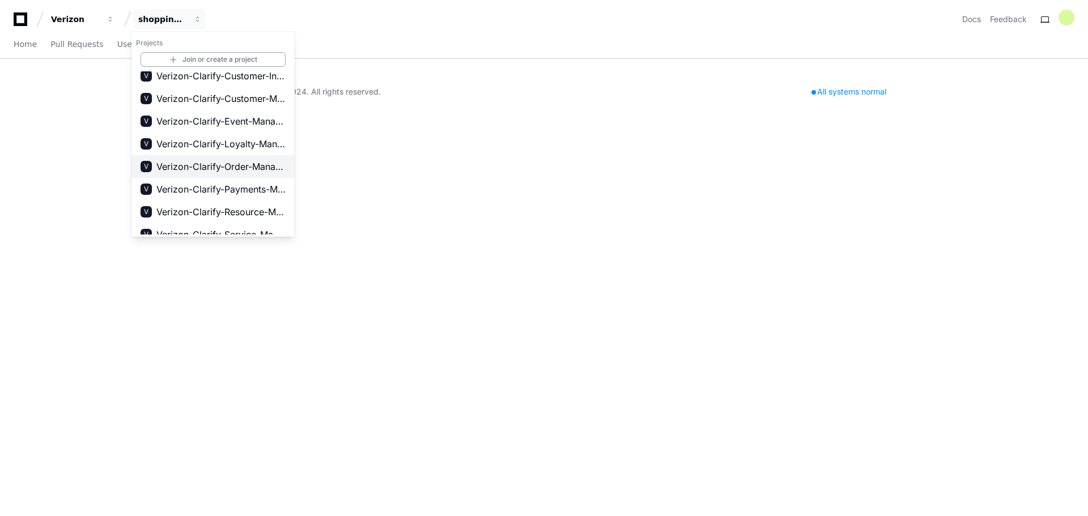
click at [248, 175] on button "V Verizon-Clarify-Order-Management" at bounding box center [212, 166] width 163 height 23
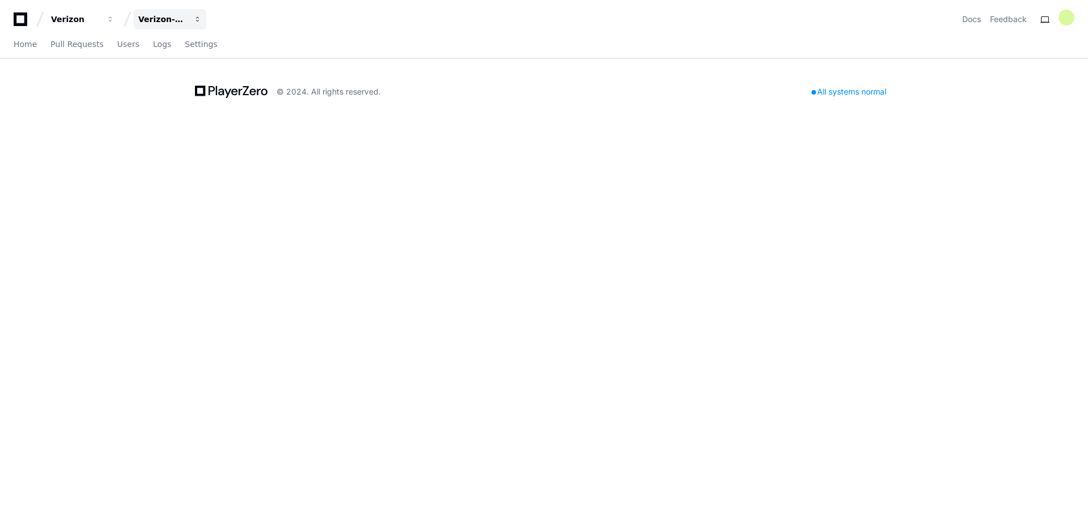
click at [100, 15] on div "Verizon-Clarify-Order-Management" at bounding box center [75, 19] width 49 height 11
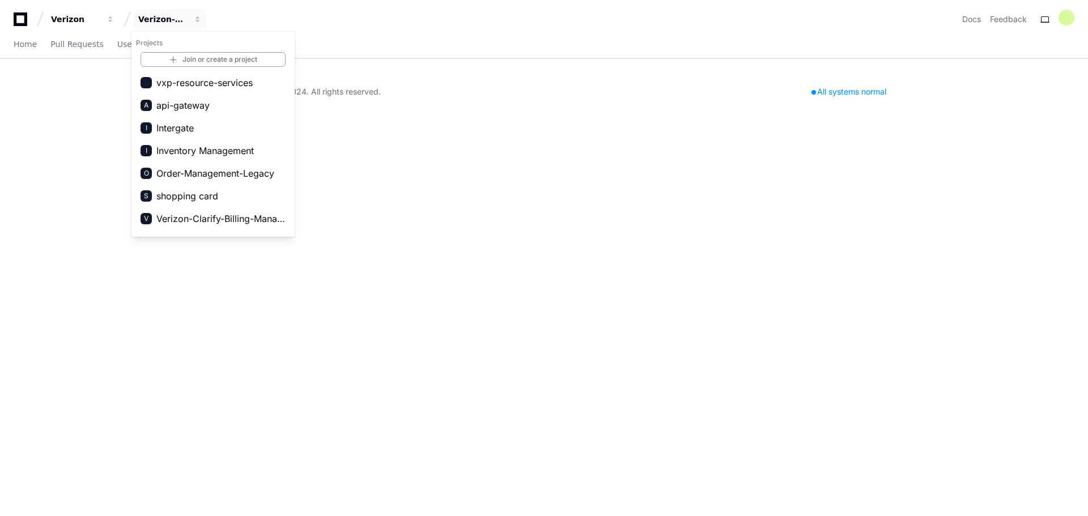
click at [12, 44] on div "Home Pull Requests Users Logs Settings" at bounding box center [544, 45] width 1088 height 27
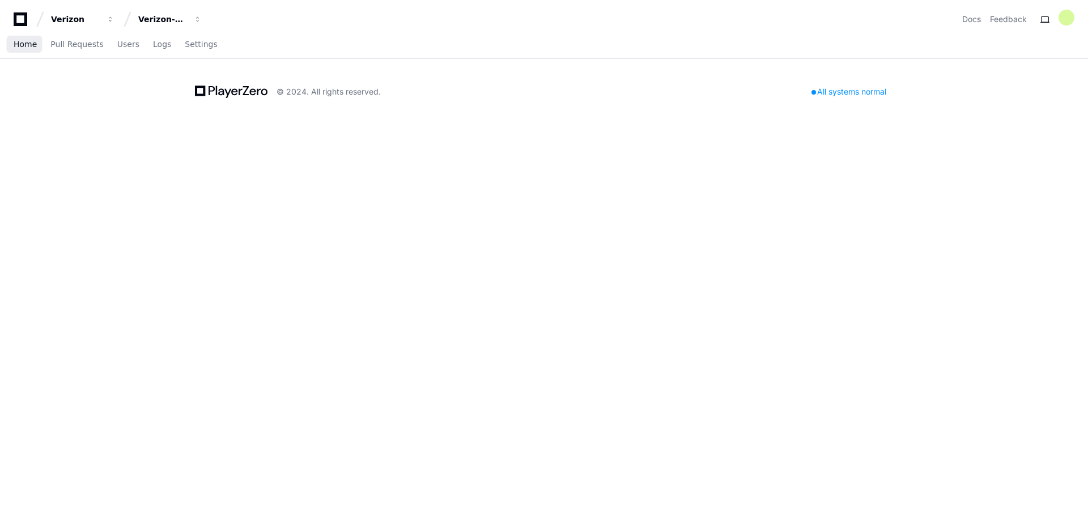
click at [21, 47] on span "Home" at bounding box center [25, 44] width 23 height 7
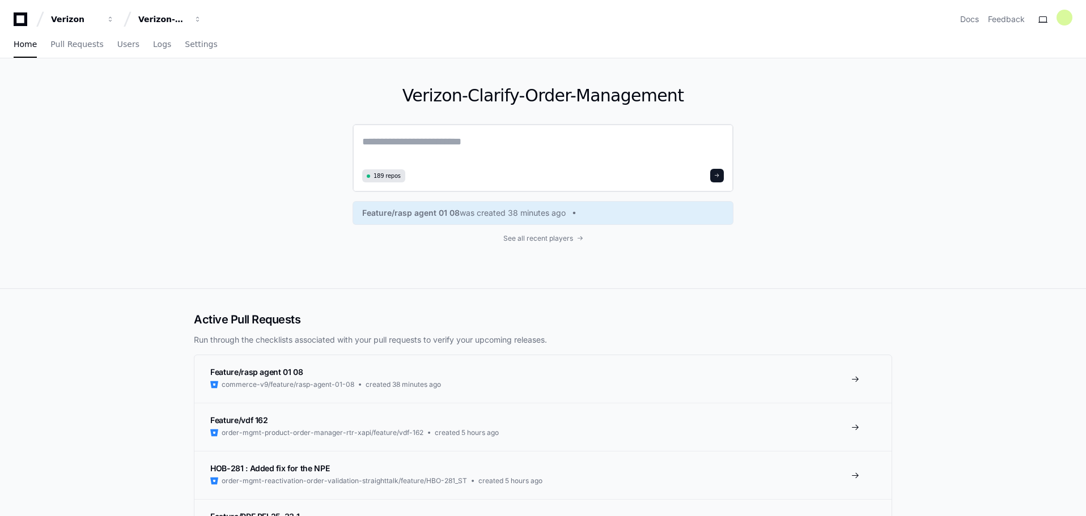
click at [427, 146] on textarea at bounding box center [542, 150] width 361 height 32
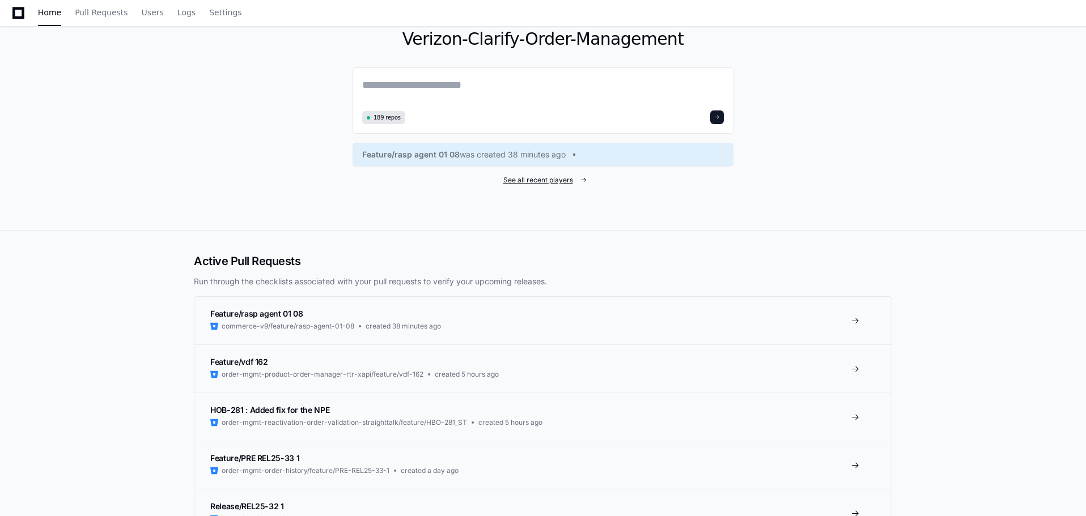
click at [543, 179] on span "See all recent players" at bounding box center [538, 180] width 70 height 9
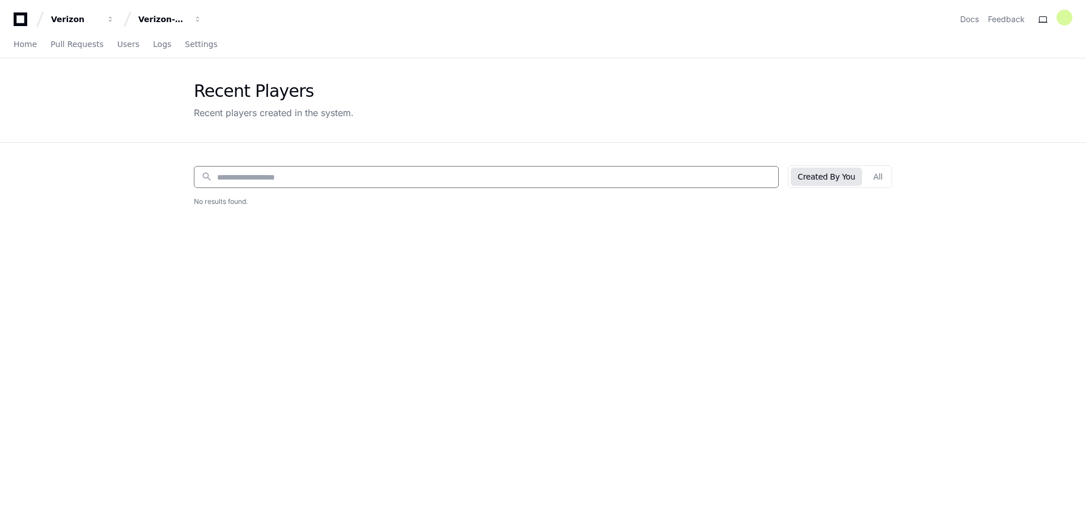
click at [484, 175] on input at bounding box center [494, 177] width 554 height 11
type input "*****"
click at [18, 51] on link "Home" at bounding box center [25, 45] width 23 height 26
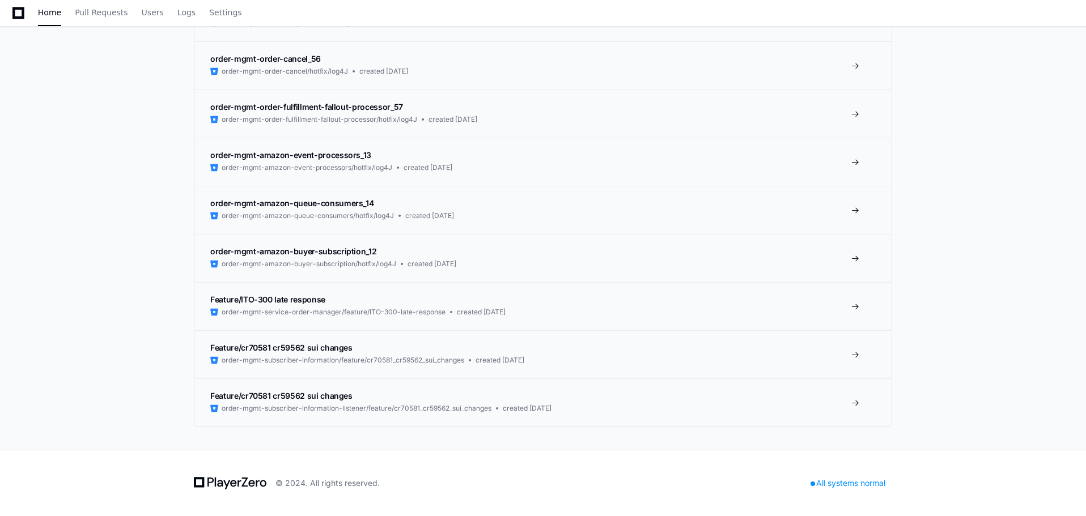
scroll to position [2005, 0]
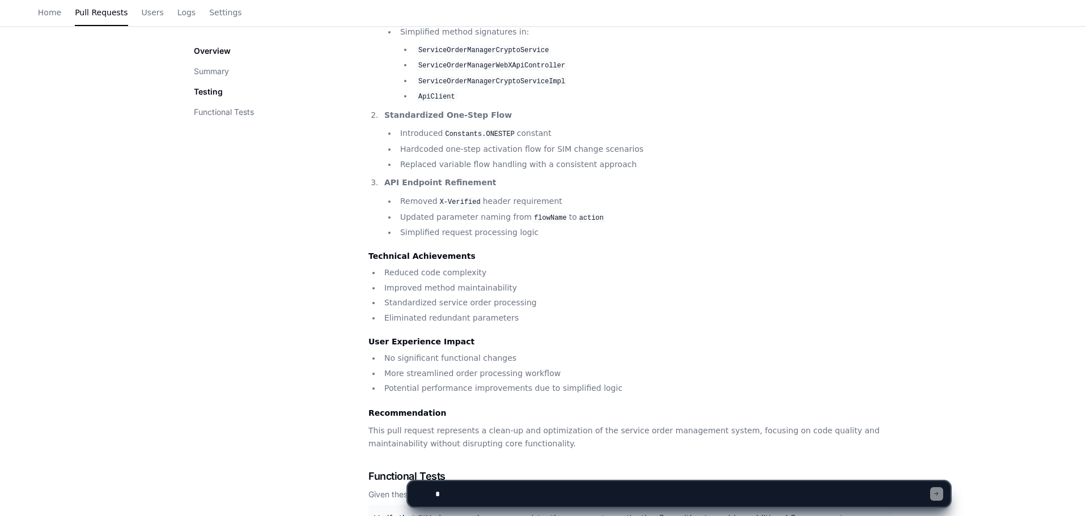
scroll to position [579, 0]
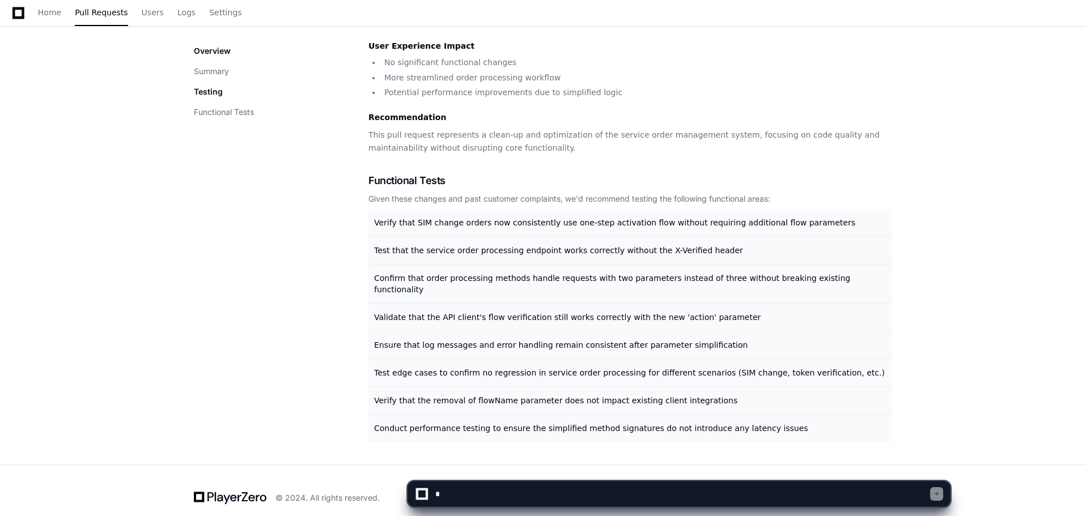
click at [414, 495] on div at bounding box center [421, 494] width 20 height 12
click at [513, 488] on textarea at bounding box center [681, 494] width 497 height 25
click at [938, 494] on span at bounding box center [936, 494] width 6 height 6
click at [936, 499] on div at bounding box center [936, 494] width 13 height 14
click at [935, 490] on div at bounding box center [936, 494] width 13 height 14
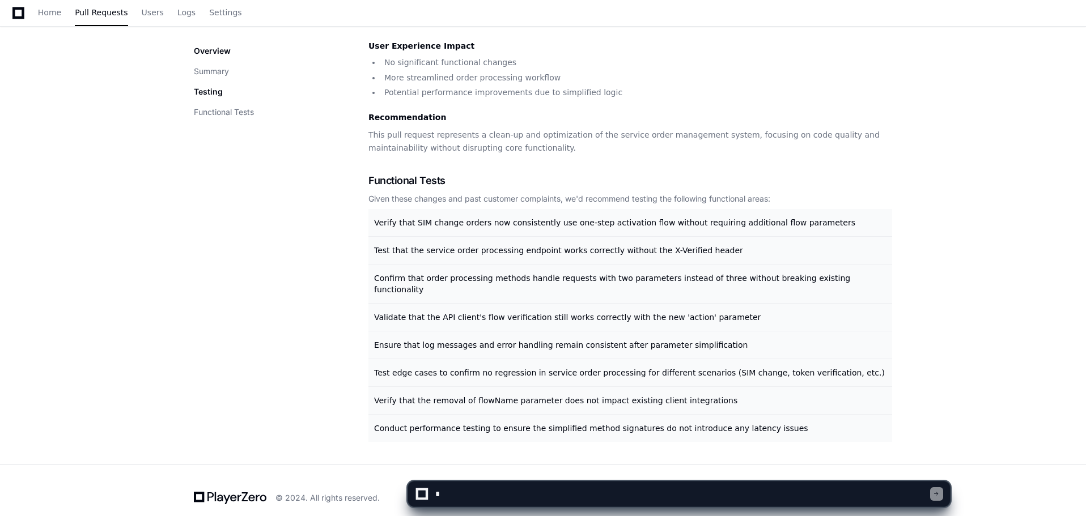
click at [935, 490] on div at bounding box center [936, 494] width 13 height 14
click at [755, 492] on textarea at bounding box center [681, 494] width 497 height 25
click at [756, 490] on textarea at bounding box center [681, 494] width 497 height 25
type textarea "**********"
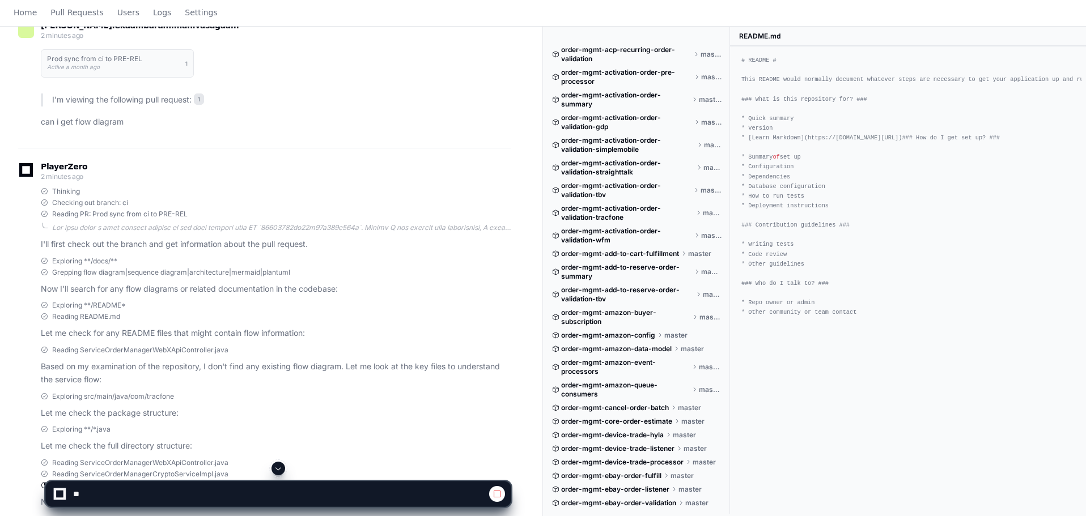
scroll to position [202, 0]
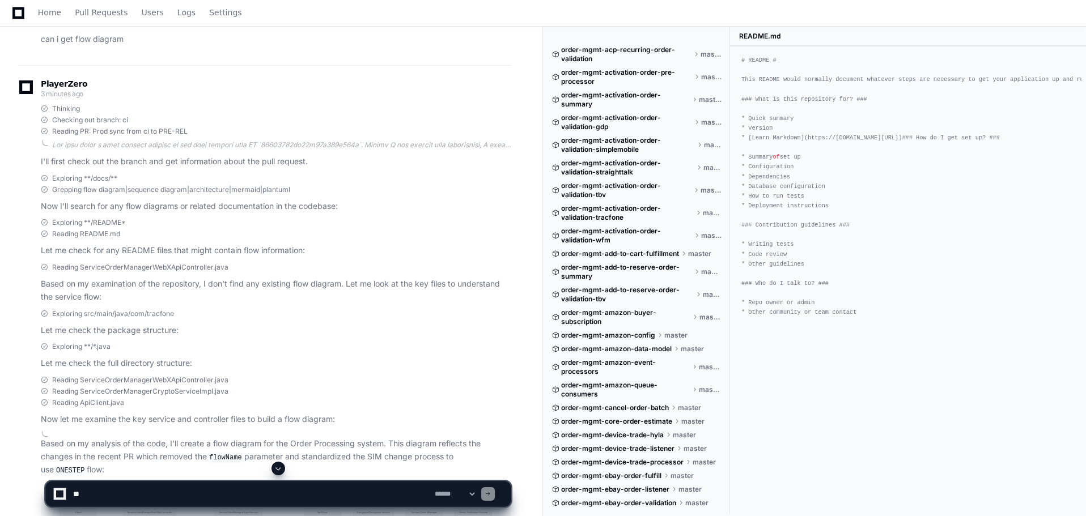
click at [278, 471] on span at bounding box center [278, 468] width 9 height 9
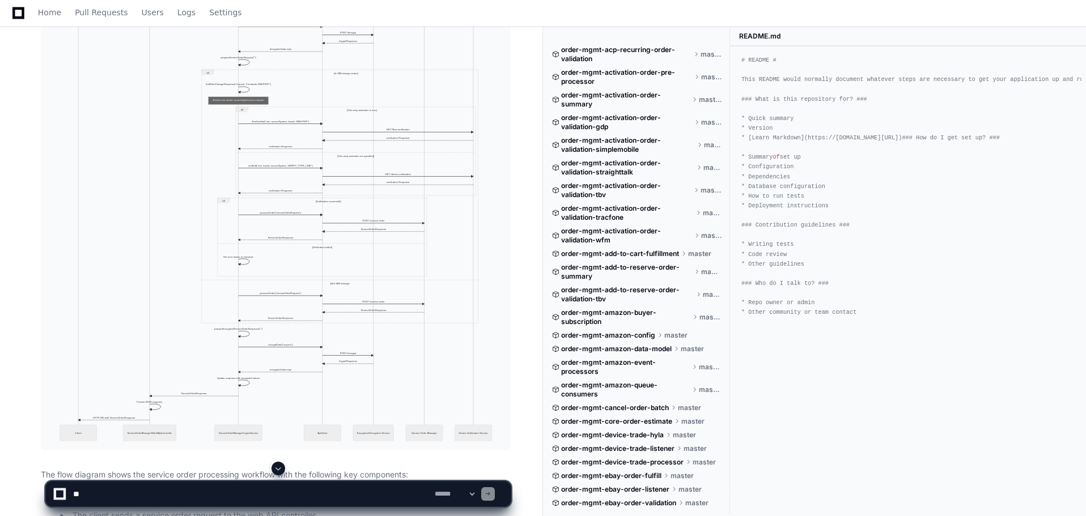
scroll to position [407, 0]
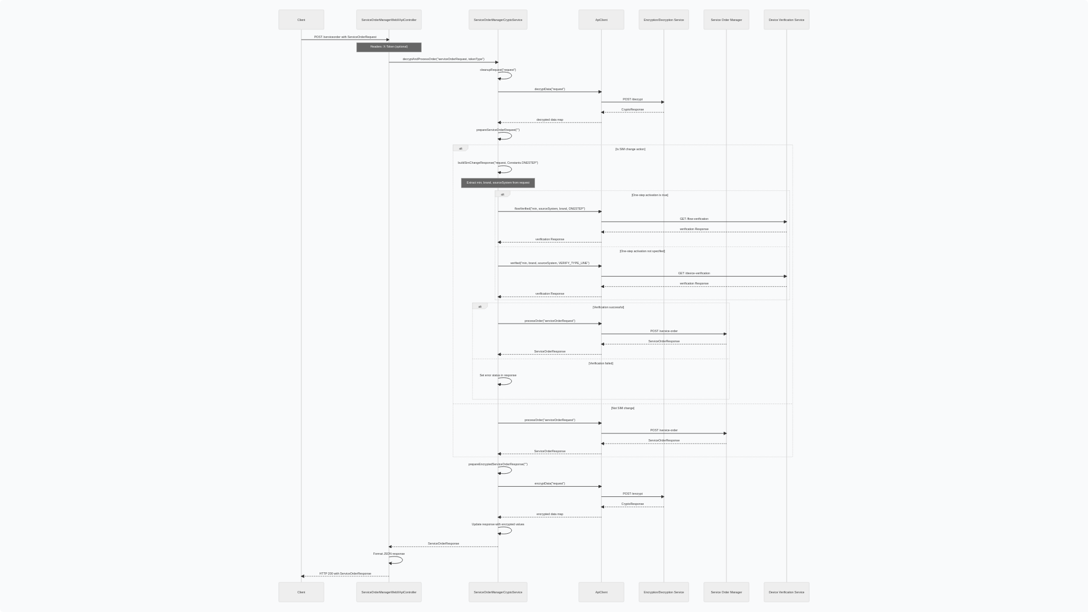
click at [599, 258] on img at bounding box center [544, 306] width 1088 height 612
click at [576, 291] on img at bounding box center [544, 306] width 1088 height 612
click at [577, 317] on img at bounding box center [544, 306] width 1088 height 612
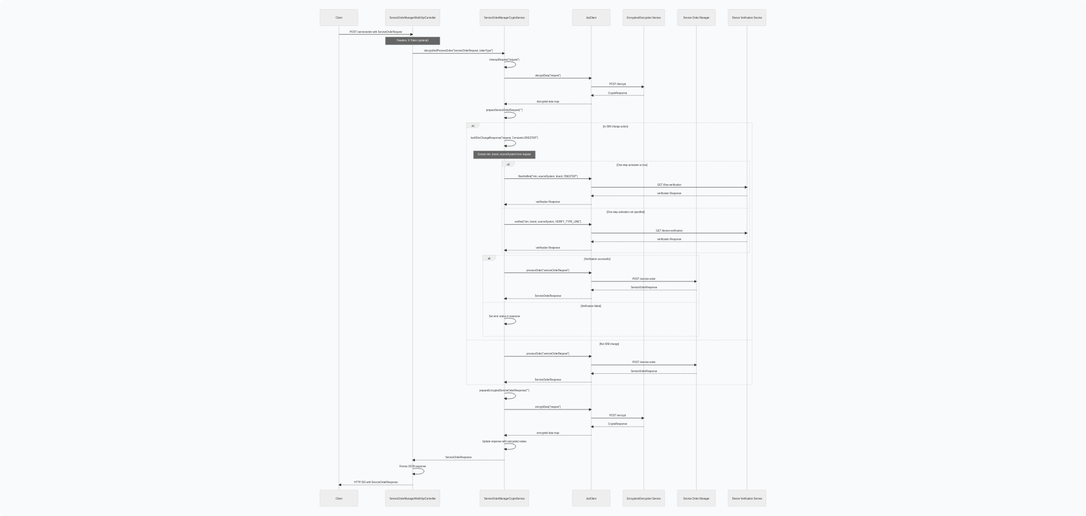
scroll to position [577, 0]
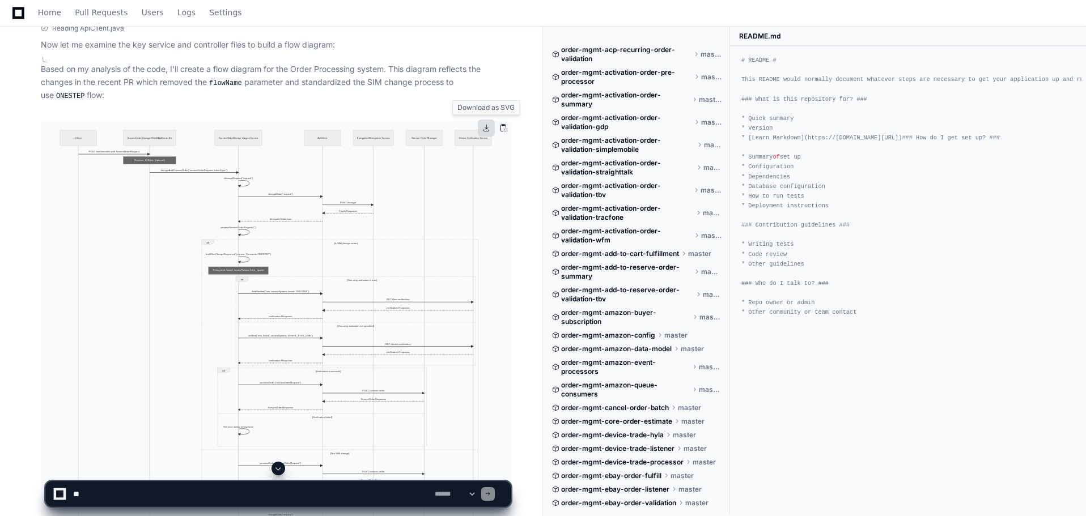
click at [482, 126] on button at bounding box center [486, 128] width 17 height 17
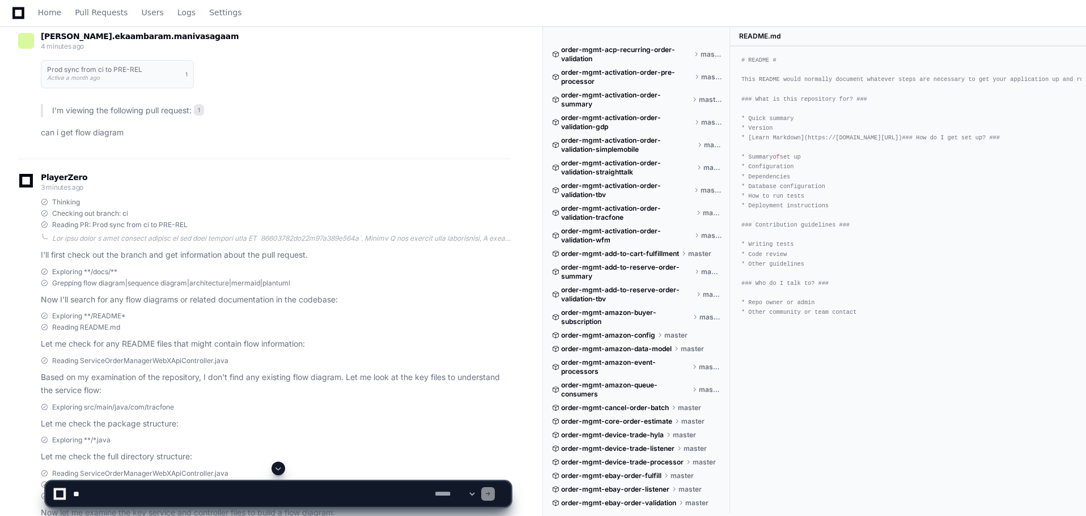
scroll to position [113, 0]
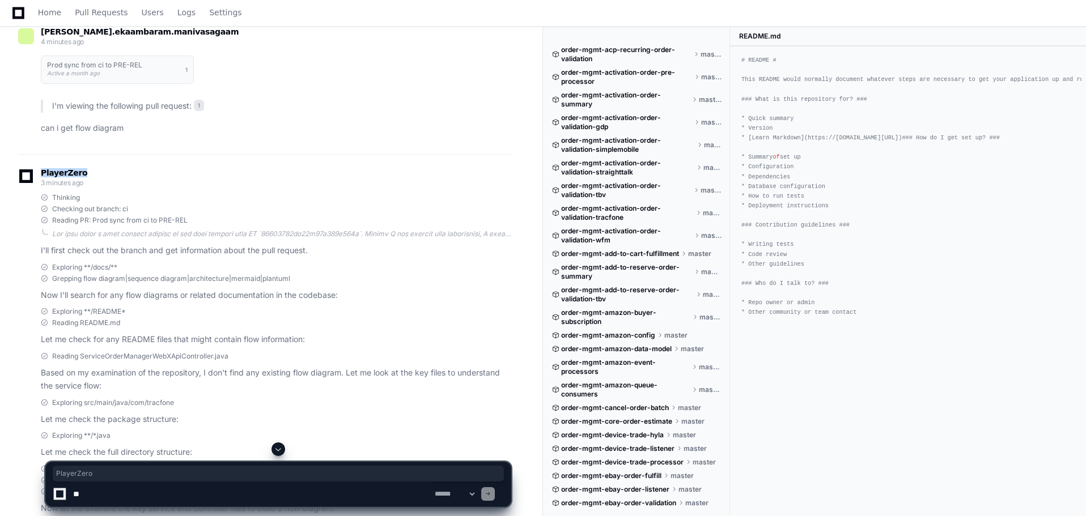
drag, startPoint x: 107, startPoint y: 171, endPoint x: 27, endPoint y: 171, distance: 80.5
click at [27, 171] on div "PlayerZero 3 minutes ago" at bounding box center [264, 178] width 492 height 19
click at [74, 297] on p "Now I'll search for any flow diagrams or related documentation in the codebase:" at bounding box center [276, 295] width 470 height 13
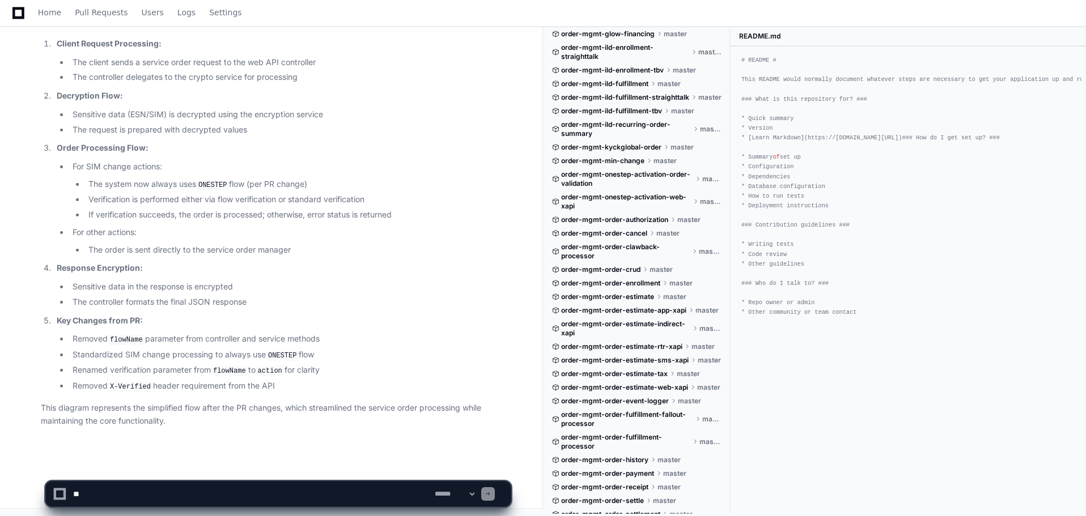
scroll to position [793, 0]
